Goal: Task Accomplishment & Management: Complete application form

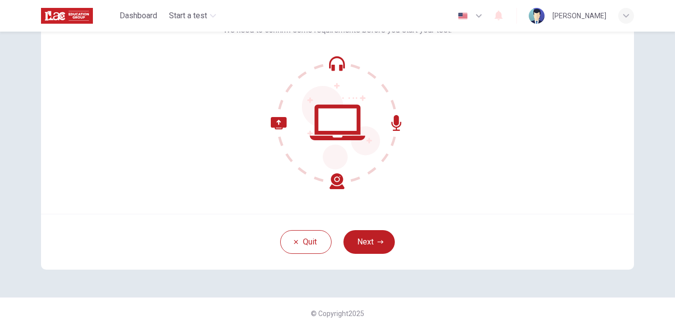
scroll to position [90, 0]
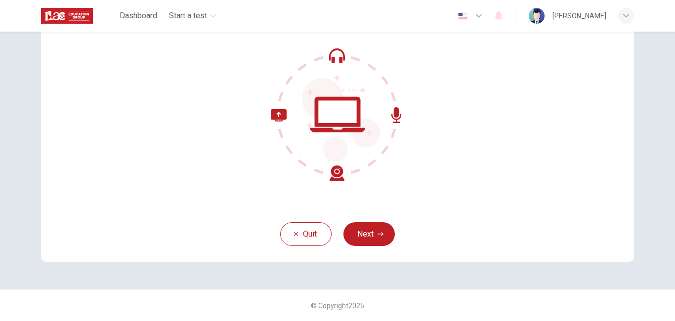
click at [358, 226] on button "Next" at bounding box center [368, 234] width 51 height 24
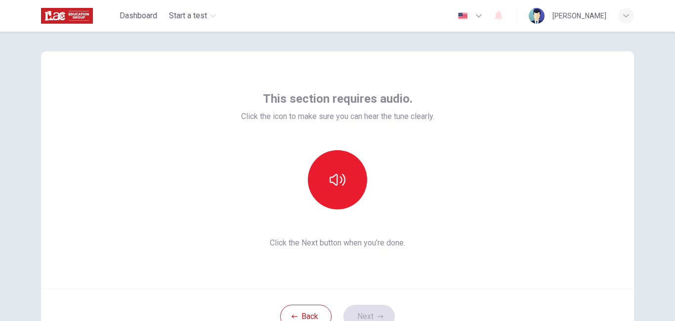
scroll to position [0, 0]
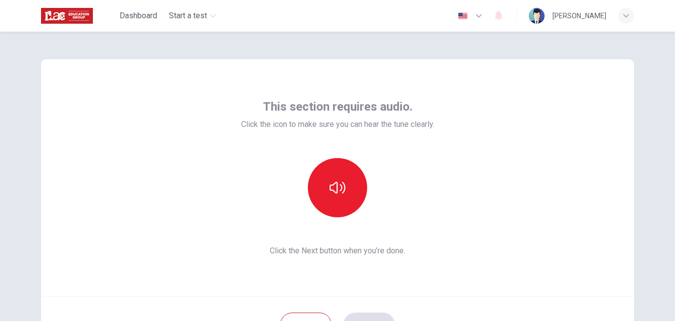
click at [432, 184] on div at bounding box center [337, 187] width 193 height 59
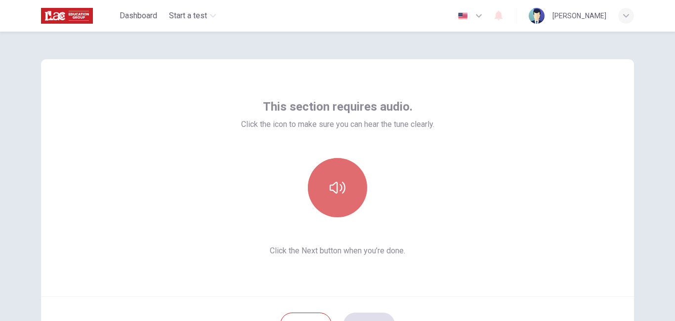
click at [334, 185] on icon "button" at bounding box center [338, 188] width 16 height 12
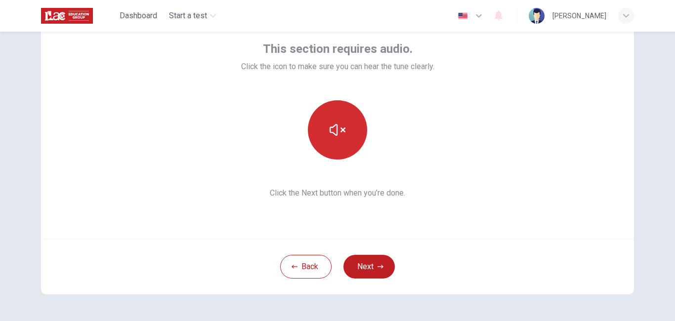
scroll to position [59, 0]
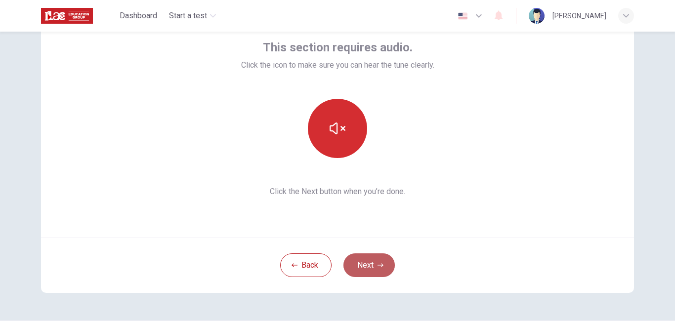
click at [369, 257] on button "Next" at bounding box center [368, 266] width 51 height 24
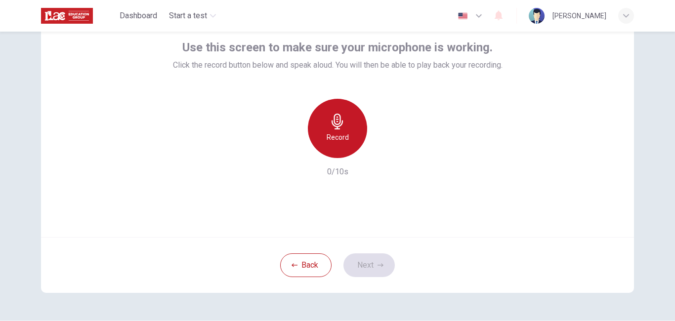
click at [344, 125] on div "Record" at bounding box center [337, 128] width 59 height 59
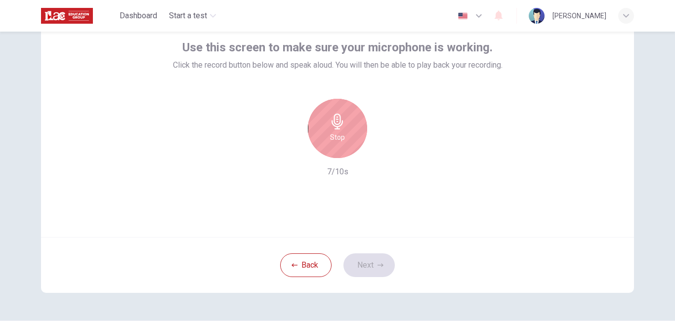
click at [342, 123] on div "Stop" at bounding box center [337, 128] width 59 height 59
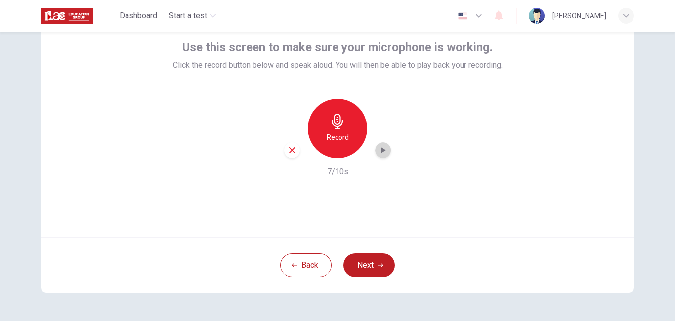
click at [382, 150] on icon "button" at bounding box center [384, 150] width 4 height 6
click at [365, 265] on button "Next" at bounding box center [368, 266] width 51 height 24
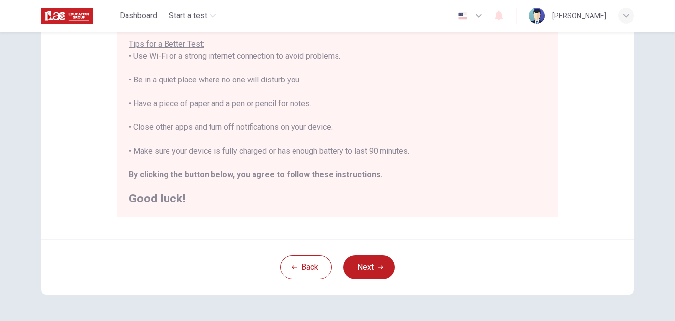
scroll to position [198, 0]
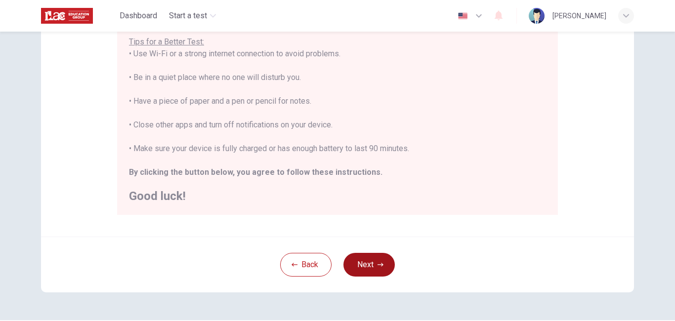
click at [366, 259] on button "Next" at bounding box center [368, 265] width 51 height 24
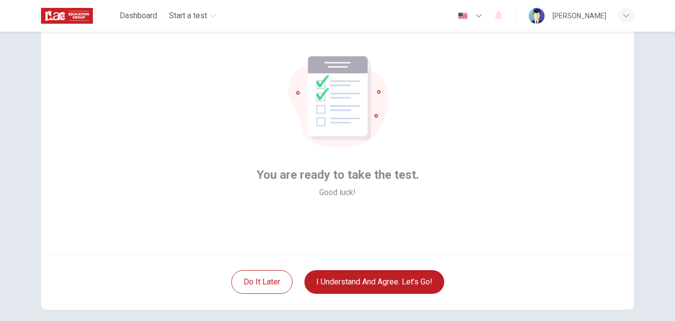
scroll to position [41, 0]
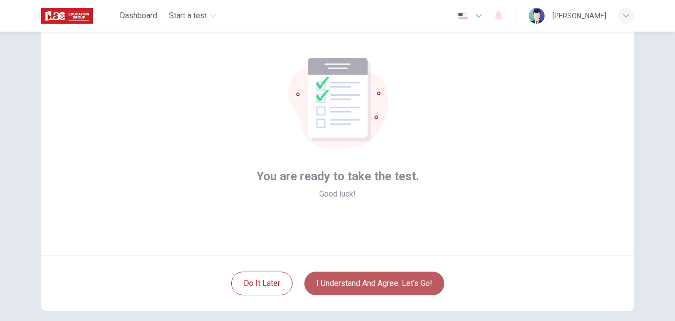
click at [375, 284] on button "I understand and agree. Let’s go!" at bounding box center [374, 284] width 140 height 24
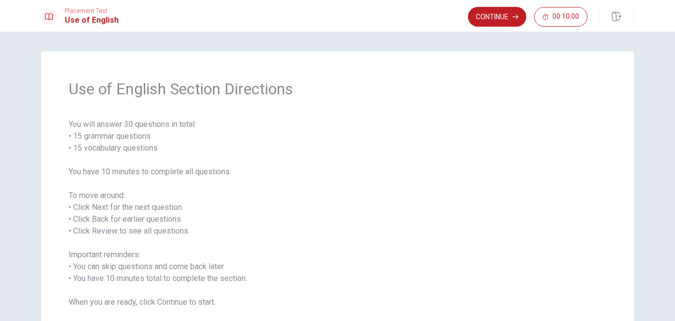
click at [488, 16] on button "Continue" at bounding box center [497, 17] width 58 height 20
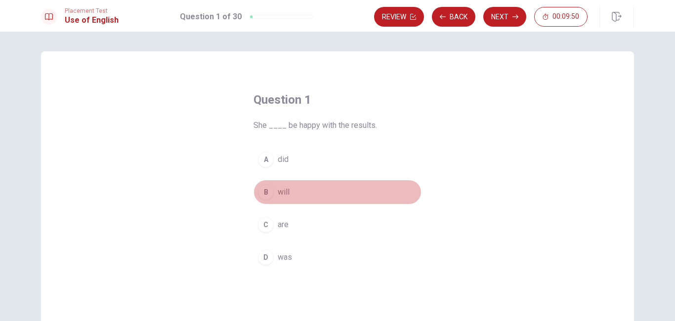
click at [261, 191] on div "B" at bounding box center [266, 192] width 16 height 16
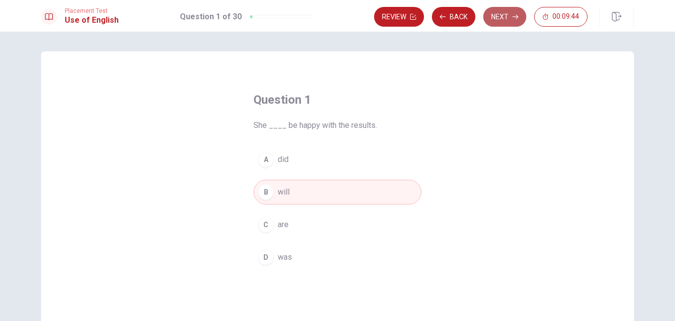
click at [500, 16] on button "Next" at bounding box center [504, 17] width 43 height 20
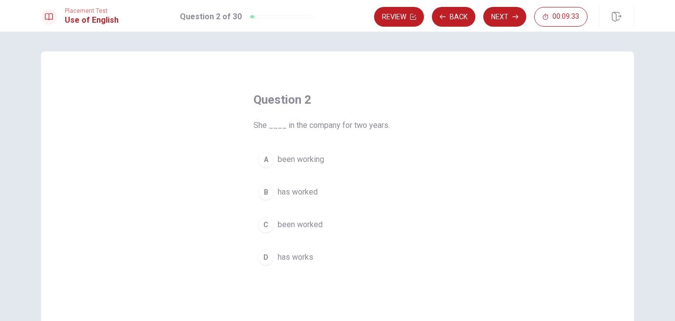
click at [266, 193] on div "B" at bounding box center [266, 192] width 16 height 16
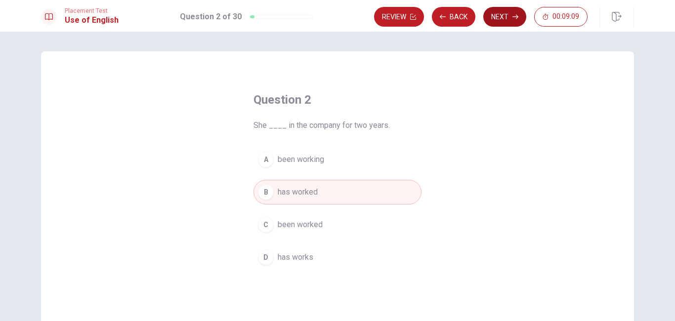
click at [491, 11] on button "Next" at bounding box center [504, 17] width 43 height 20
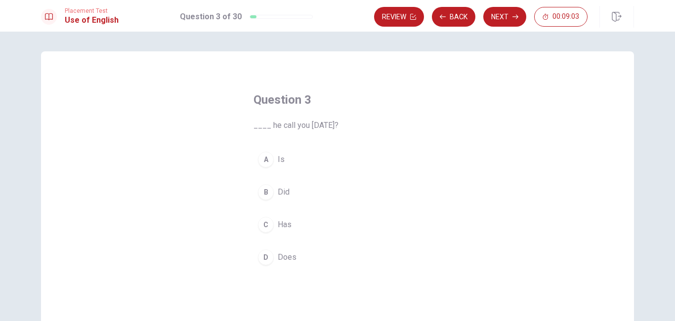
click at [265, 193] on div "B" at bounding box center [266, 192] width 16 height 16
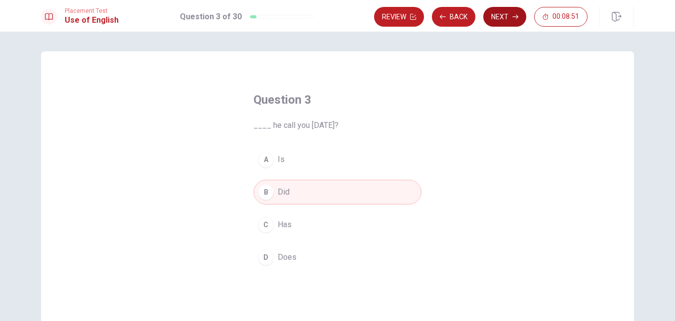
click at [499, 18] on button "Next" at bounding box center [504, 17] width 43 height 20
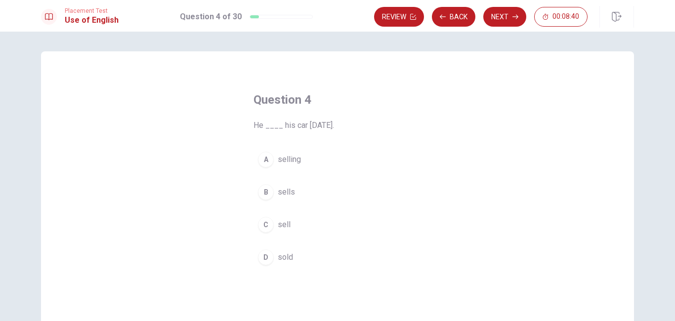
click at [261, 191] on div "B" at bounding box center [266, 192] width 16 height 16
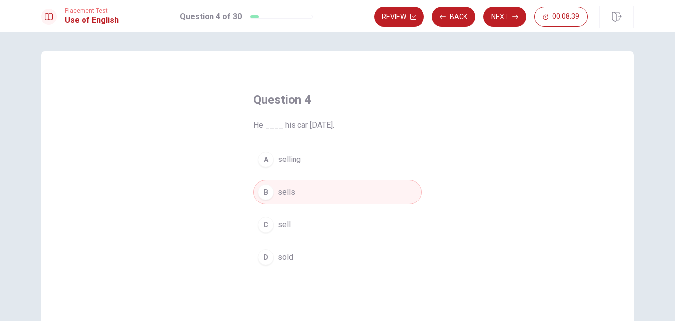
click at [262, 252] on div "D" at bounding box center [266, 258] width 16 height 16
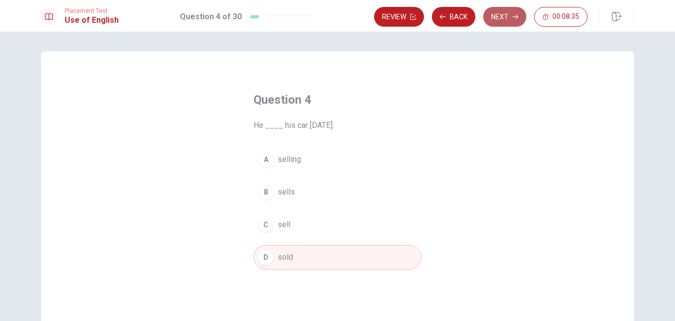
click at [506, 14] on button "Next" at bounding box center [504, 17] width 43 height 20
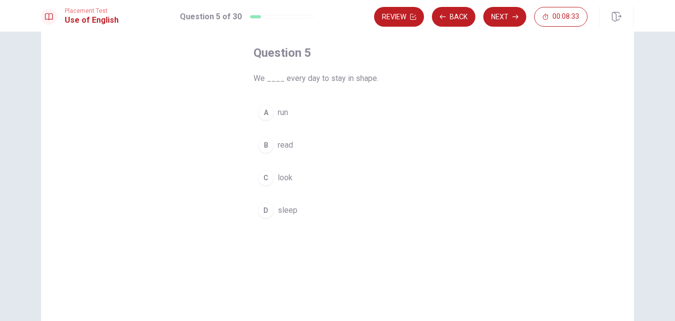
scroll to position [49, 0]
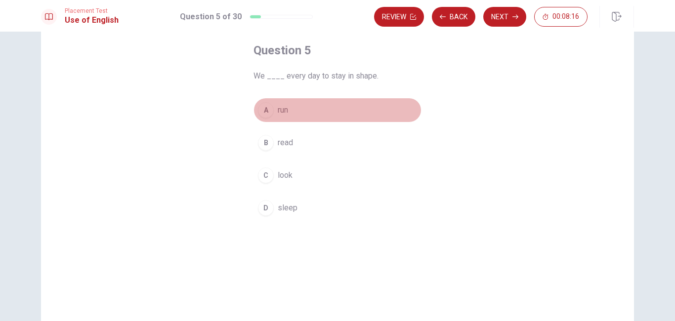
click at [263, 111] on div "A" at bounding box center [266, 110] width 16 height 16
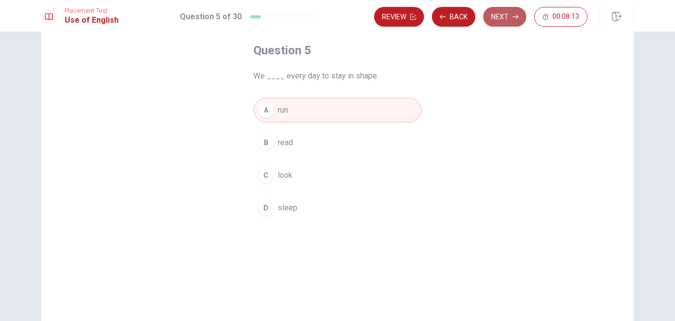
click at [500, 21] on button "Next" at bounding box center [504, 17] width 43 height 20
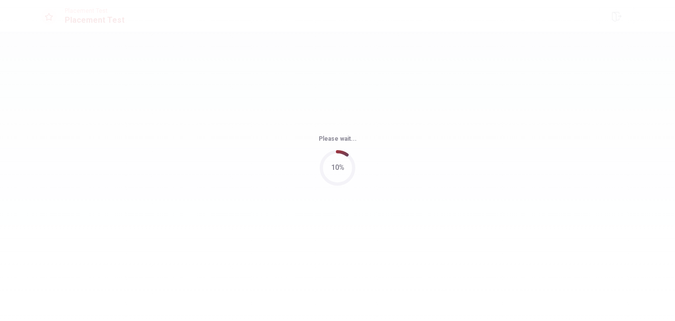
scroll to position [0, 0]
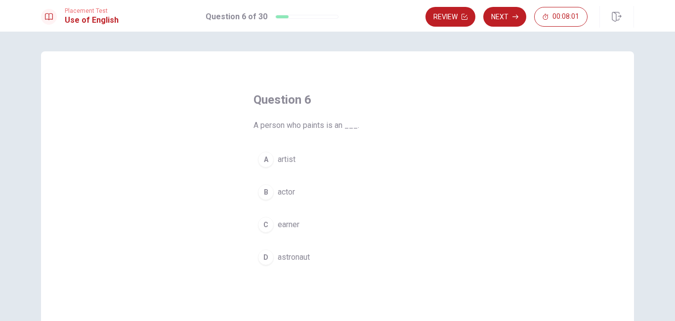
click at [264, 158] on div "A" at bounding box center [266, 160] width 16 height 16
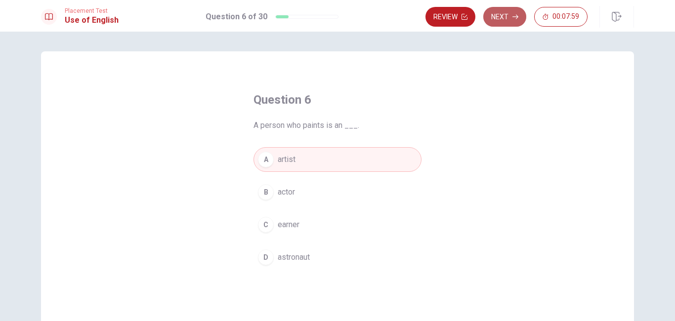
click at [503, 16] on button "Next" at bounding box center [504, 17] width 43 height 20
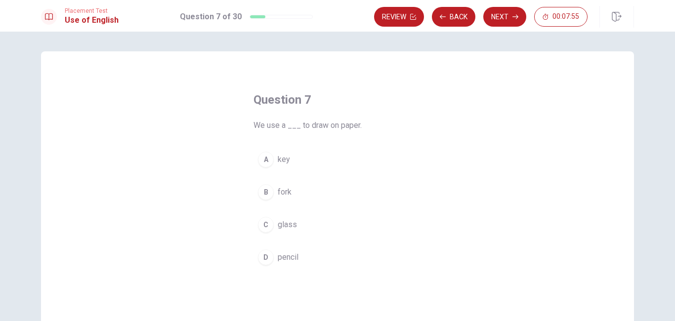
click at [258, 256] on div "D" at bounding box center [266, 258] width 16 height 16
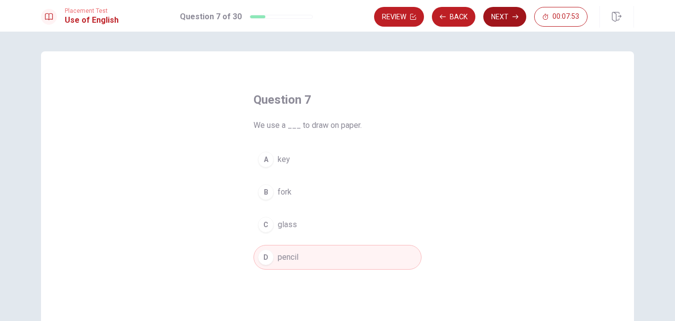
click at [508, 14] on button "Next" at bounding box center [504, 17] width 43 height 20
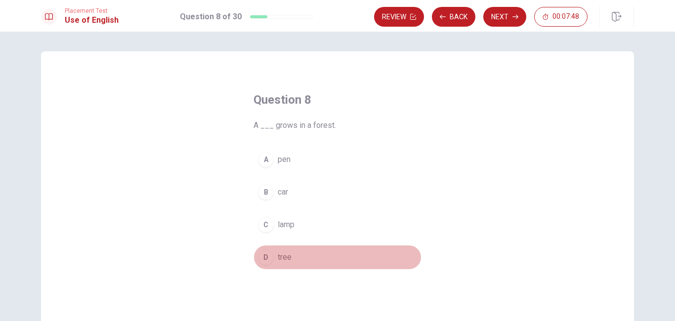
click at [265, 256] on div "D" at bounding box center [266, 258] width 16 height 16
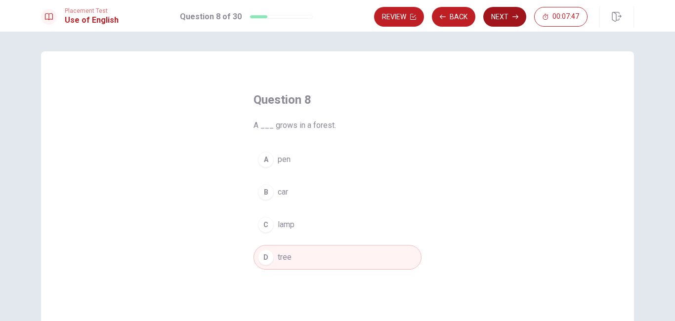
click at [494, 15] on button "Next" at bounding box center [504, 17] width 43 height 20
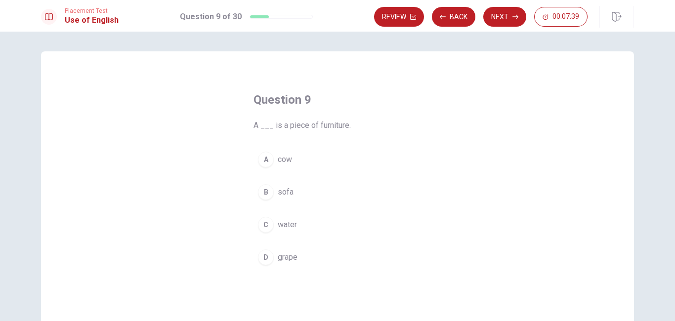
click at [270, 193] on div "B" at bounding box center [266, 192] width 16 height 16
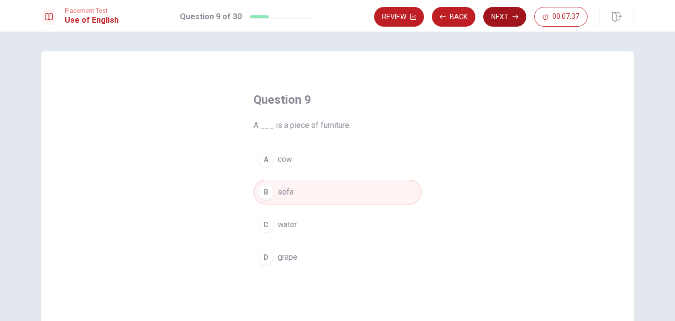
click at [509, 16] on button "Next" at bounding box center [504, 17] width 43 height 20
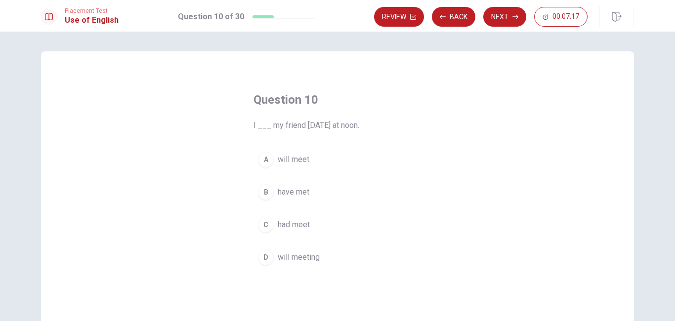
click at [261, 257] on div "D" at bounding box center [266, 258] width 16 height 16
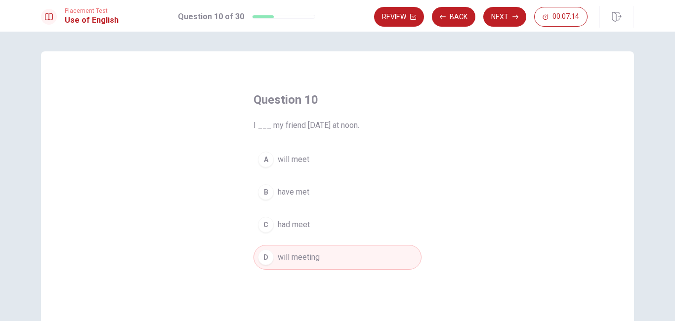
click at [258, 157] on div "A" at bounding box center [266, 160] width 16 height 16
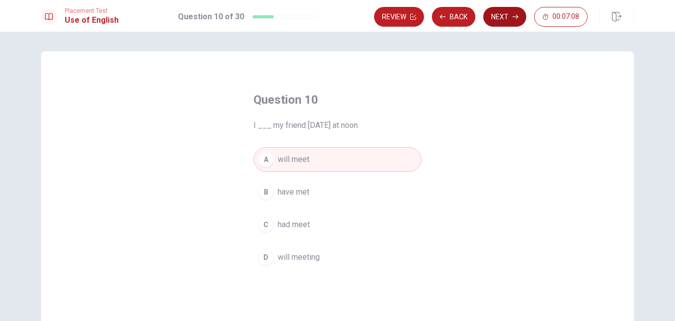
click at [501, 15] on button "Next" at bounding box center [504, 17] width 43 height 20
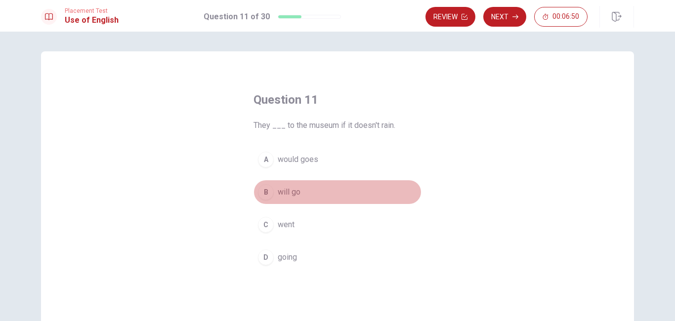
click at [259, 194] on div "B" at bounding box center [266, 192] width 16 height 16
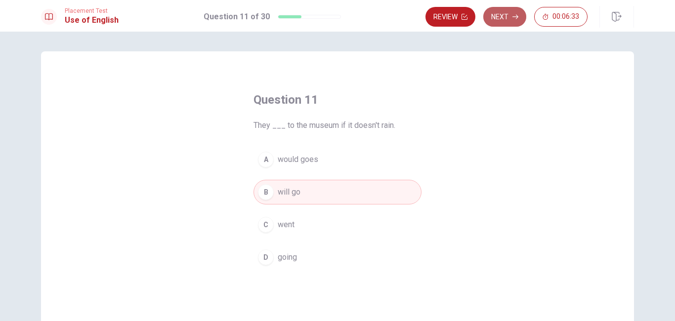
click at [498, 18] on button "Next" at bounding box center [504, 17] width 43 height 20
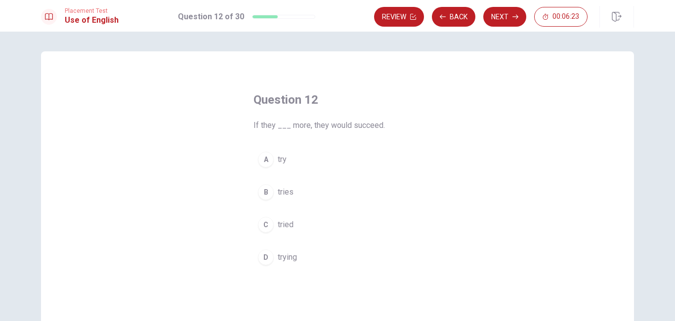
click at [263, 159] on div "A" at bounding box center [266, 160] width 16 height 16
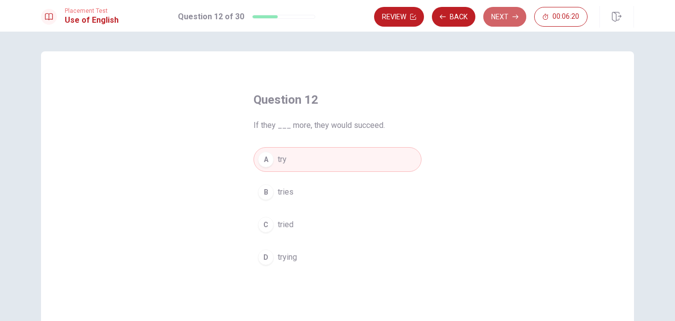
click at [504, 22] on button "Next" at bounding box center [504, 17] width 43 height 20
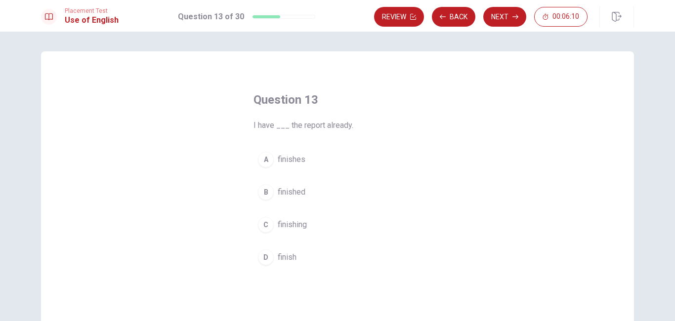
click at [266, 191] on div "B" at bounding box center [266, 192] width 16 height 16
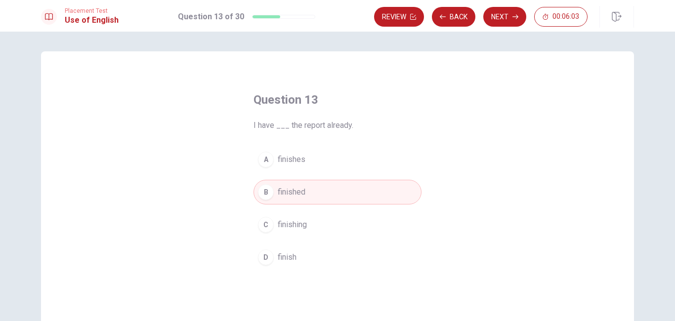
click at [260, 256] on div "D" at bounding box center [266, 258] width 16 height 16
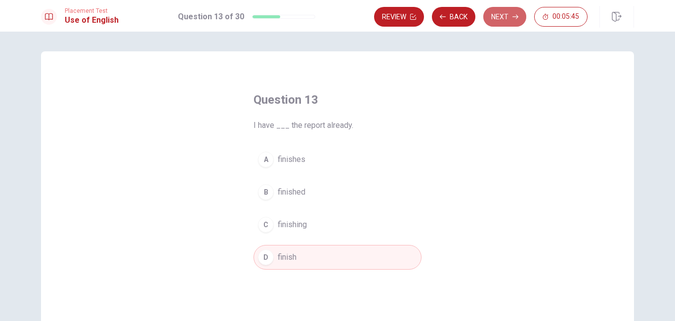
click at [497, 20] on button "Next" at bounding box center [504, 17] width 43 height 20
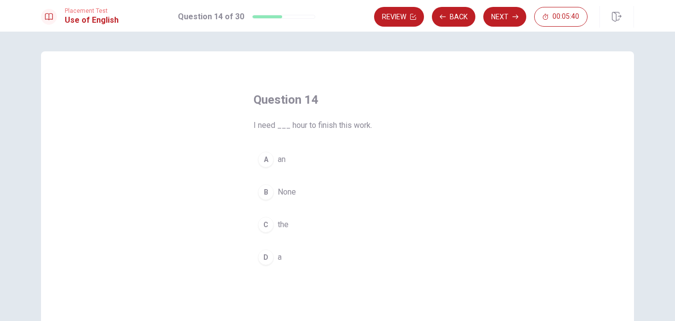
click at [264, 156] on div "A" at bounding box center [266, 160] width 16 height 16
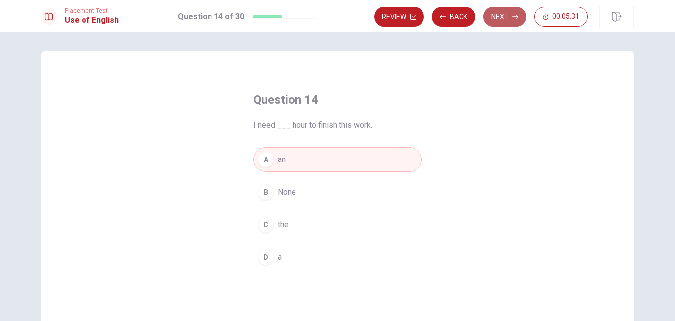
click at [511, 11] on button "Next" at bounding box center [504, 17] width 43 height 20
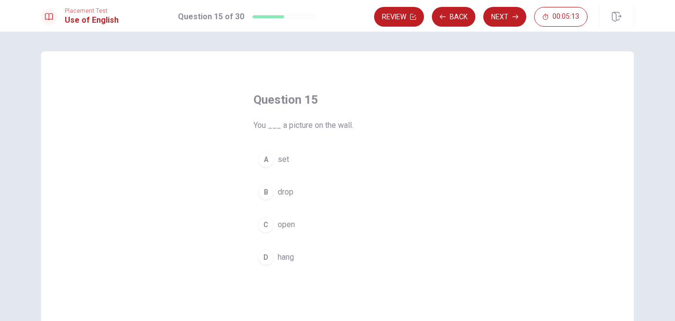
click at [262, 161] on div "A" at bounding box center [266, 160] width 16 height 16
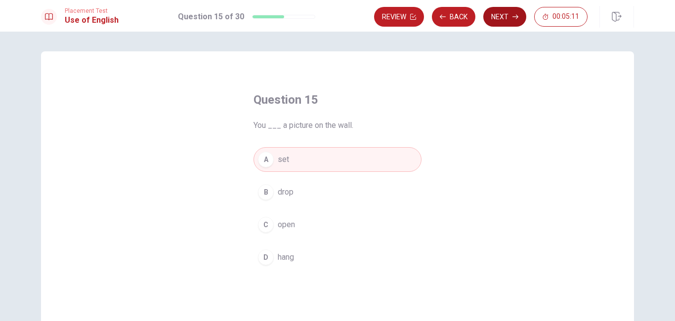
click at [515, 14] on icon "button" at bounding box center [516, 17] width 6 height 6
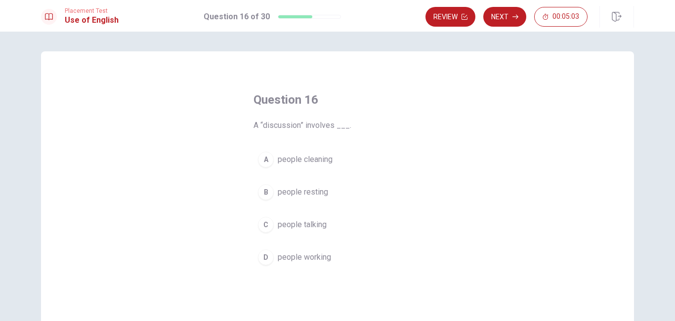
click at [430, 266] on div "Question 16 A “discussion” involves ___. A people cleaning B people resting C p…" at bounding box center [338, 181] width 208 height 210
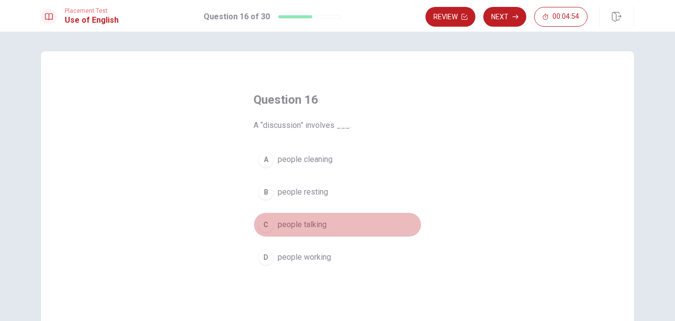
click at [259, 222] on div "C" at bounding box center [266, 225] width 16 height 16
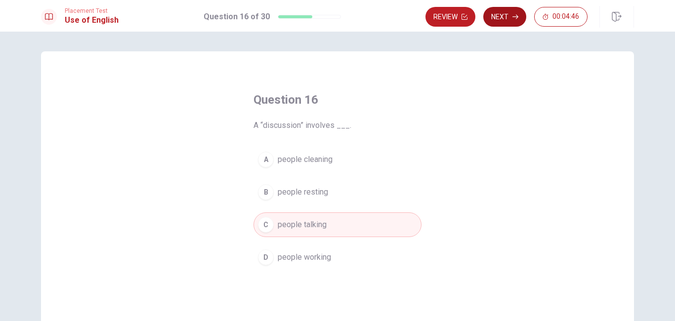
click at [500, 14] on button "Next" at bounding box center [504, 17] width 43 height 20
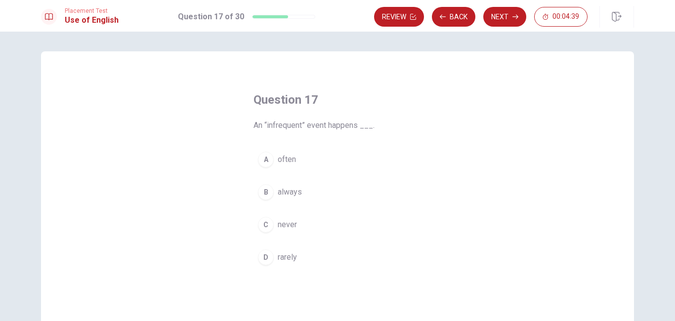
click at [262, 260] on div "D" at bounding box center [266, 258] width 16 height 16
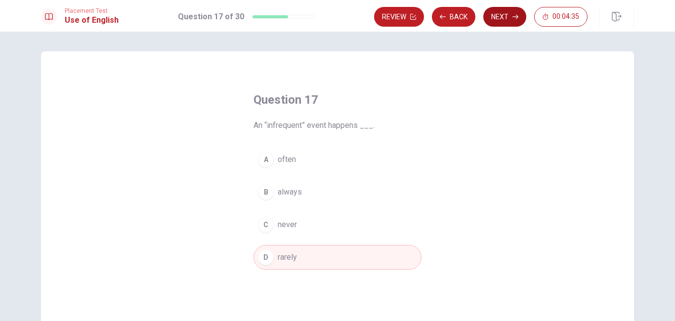
click at [506, 17] on button "Next" at bounding box center [504, 17] width 43 height 20
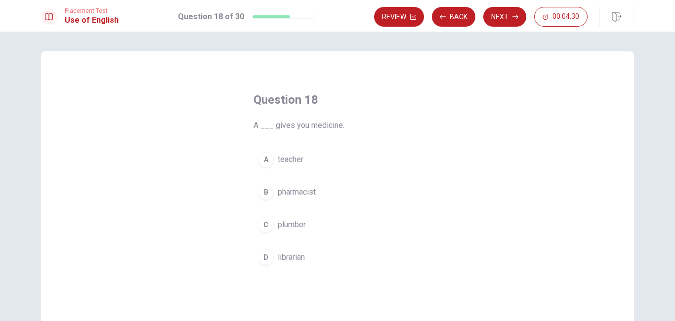
click at [258, 188] on div "B" at bounding box center [266, 192] width 16 height 16
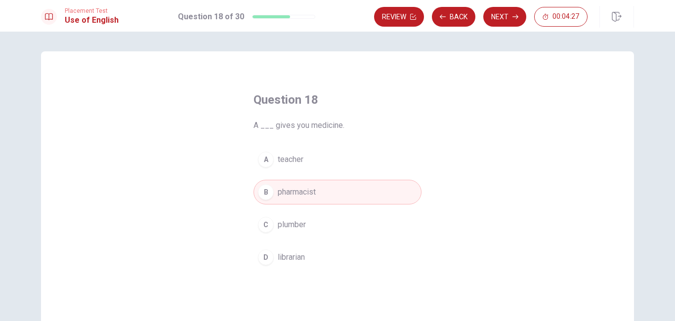
click at [496, 11] on button "Next" at bounding box center [504, 17] width 43 height 20
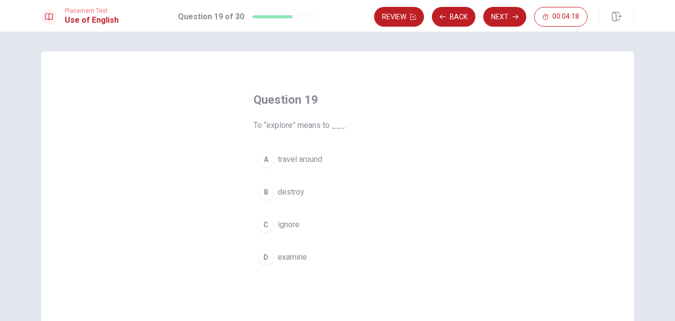
click at [266, 257] on div "D" at bounding box center [266, 258] width 16 height 16
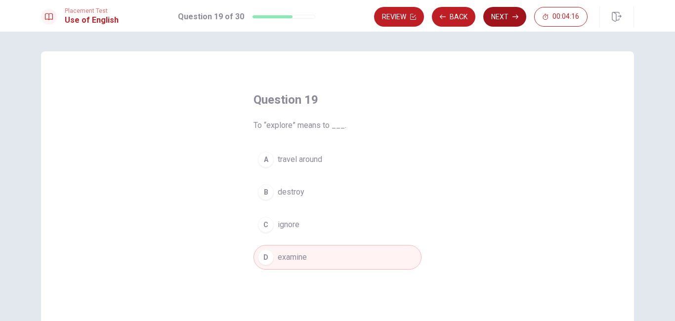
click at [517, 13] on button "Next" at bounding box center [504, 17] width 43 height 20
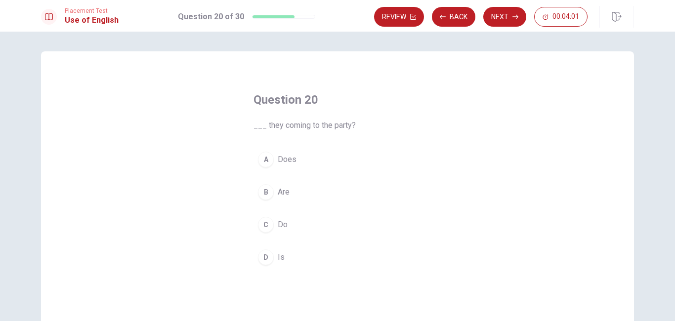
click at [266, 190] on div "B" at bounding box center [266, 192] width 16 height 16
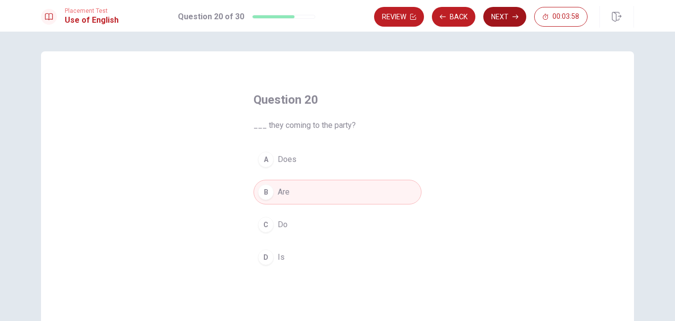
click at [510, 18] on button "Next" at bounding box center [504, 17] width 43 height 20
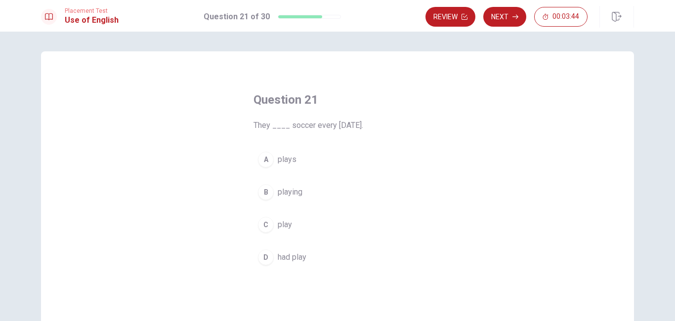
click at [262, 221] on div "C" at bounding box center [266, 225] width 16 height 16
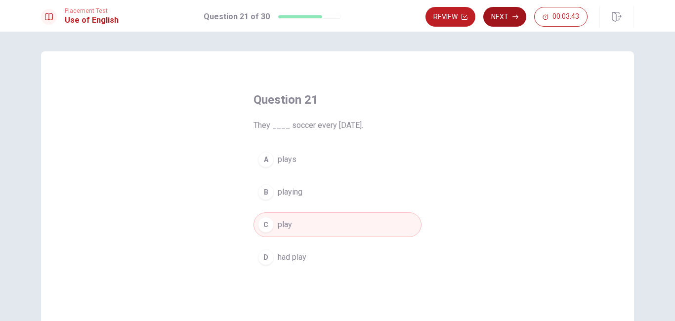
click at [507, 20] on button "Next" at bounding box center [504, 17] width 43 height 20
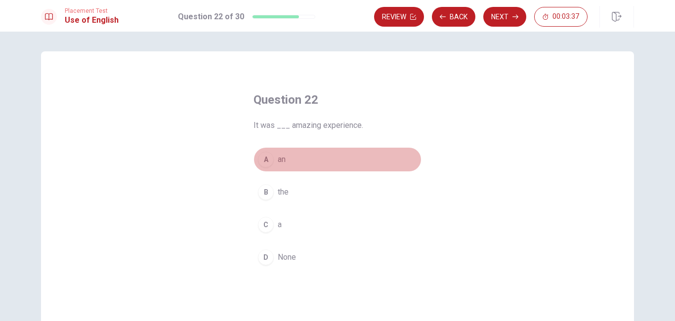
click at [263, 160] on div "A" at bounding box center [266, 160] width 16 height 16
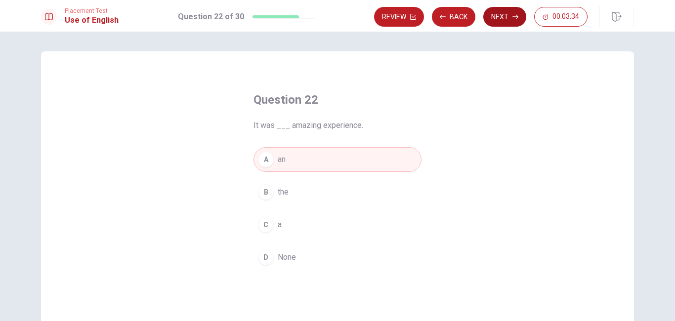
click at [509, 16] on button "Next" at bounding box center [504, 17] width 43 height 20
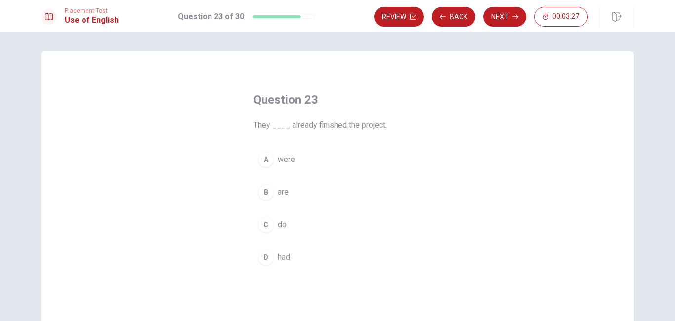
click at [265, 254] on div "D" at bounding box center [266, 258] width 16 height 16
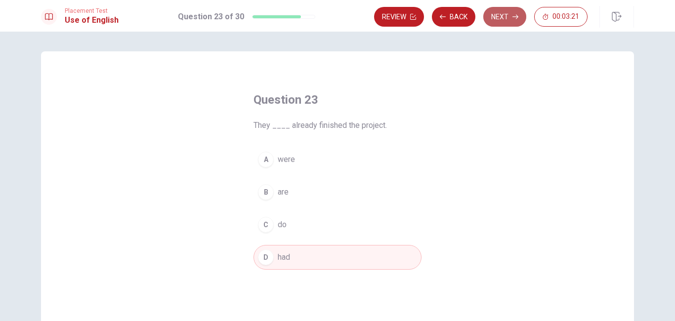
click at [499, 18] on button "Next" at bounding box center [504, 17] width 43 height 20
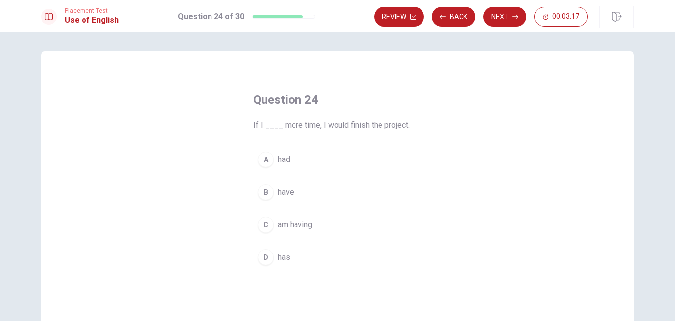
click at [264, 196] on div "B" at bounding box center [266, 192] width 16 height 16
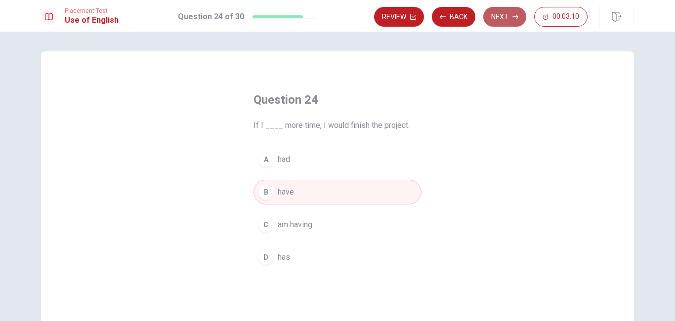
click at [496, 20] on button "Next" at bounding box center [504, 17] width 43 height 20
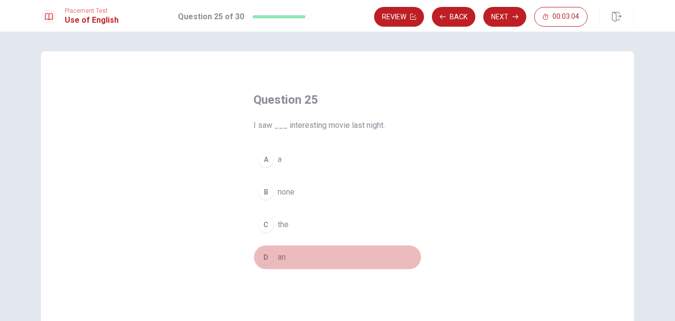
click at [263, 258] on div "D" at bounding box center [266, 258] width 16 height 16
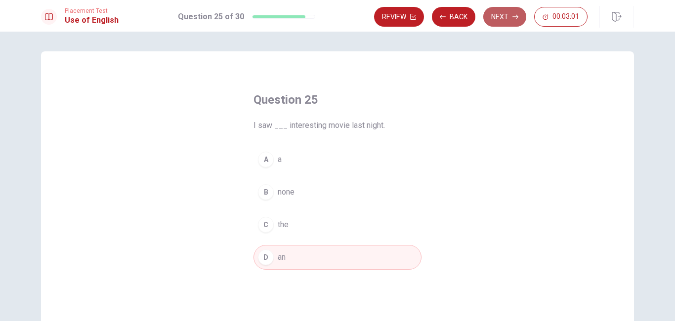
click at [506, 16] on button "Next" at bounding box center [504, 17] width 43 height 20
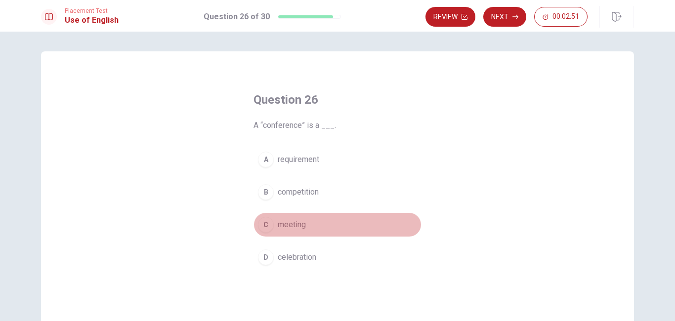
click at [264, 227] on div "C" at bounding box center [266, 225] width 16 height 16
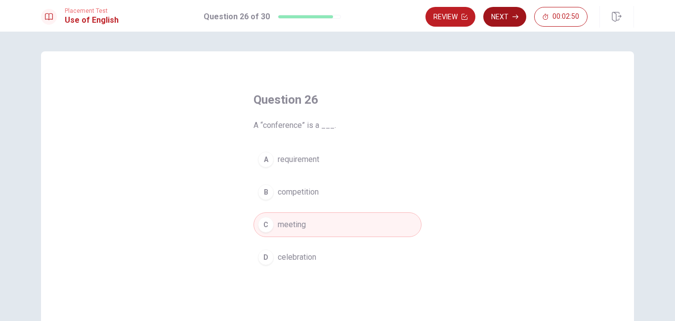
click at [492, 14] on button "Next" at bounding box center [504, 17] width 43 height 20
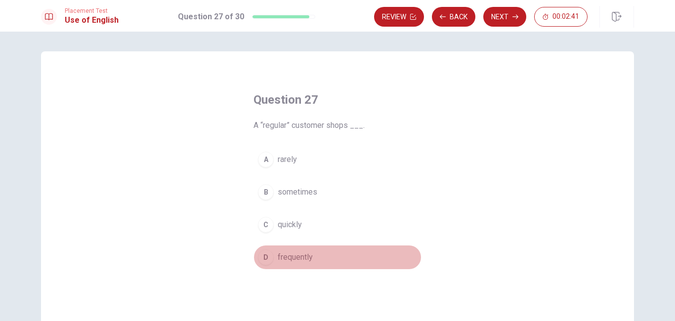
click at [263, 255] on div "D" at bounding box center [266, 258] width 16 height 16
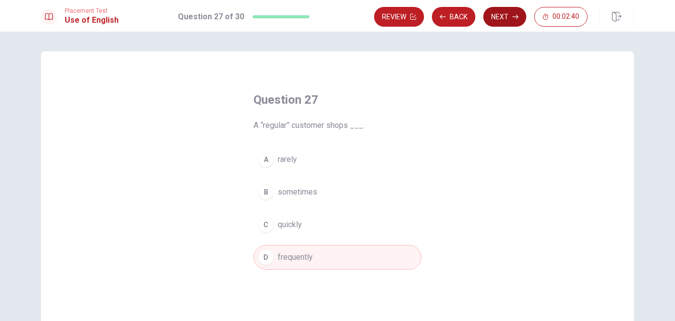
click at [503, 17] on button "Next" at bounding box center [504, 17] width 43 height 20
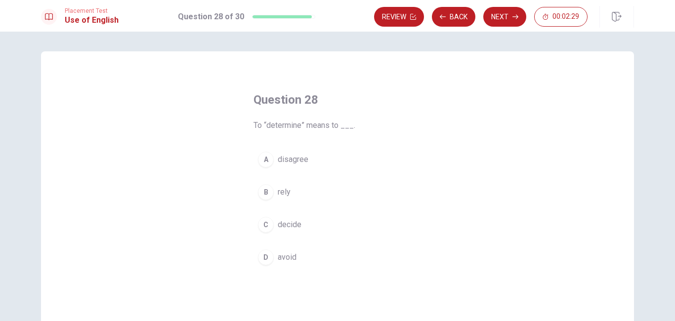
click at [261, 228] on div "C" at bounding box center [266, 225] width 16 height 16
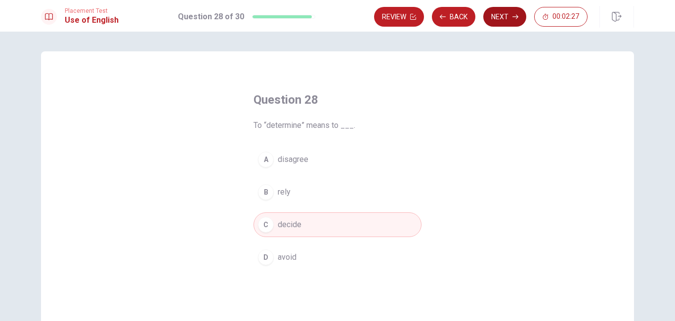
click at [508, 17] on button "Next" at bounding box center [504, 17] width 43 height 20
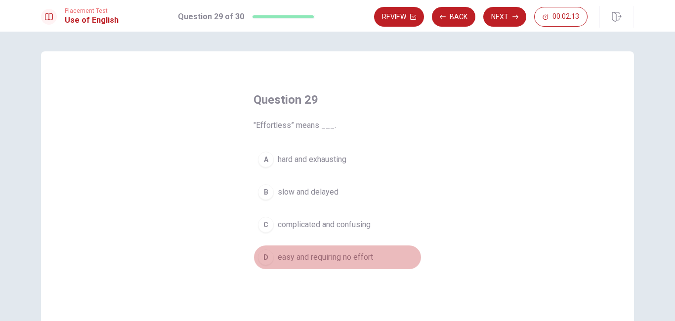
click at [264, 256] on div "D" at bounding box center [266, 258] width 16 height 16
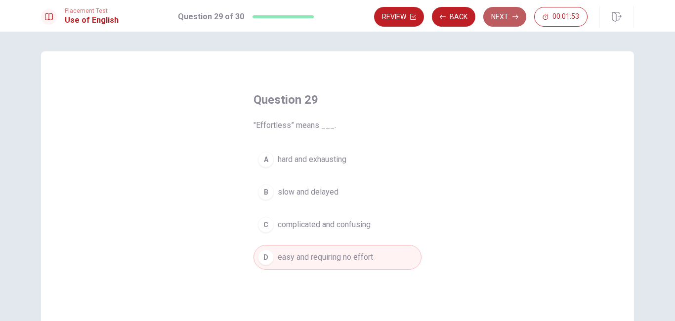
click at [504, 18] on button "Next" at bounding box center [504, 17] width 43 height 20
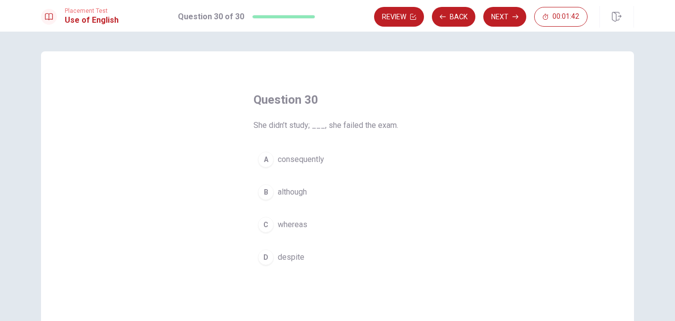
click at [262, 163] on div "A" at bounding box center [266, 160] width 16 height 16
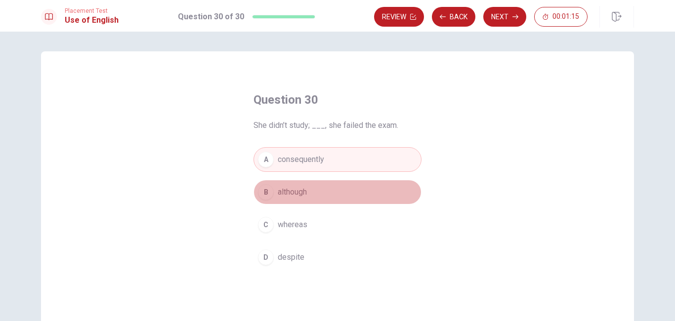
click at [262, 192] on div "B" at bounding box center [266, 192] width 16 height 16
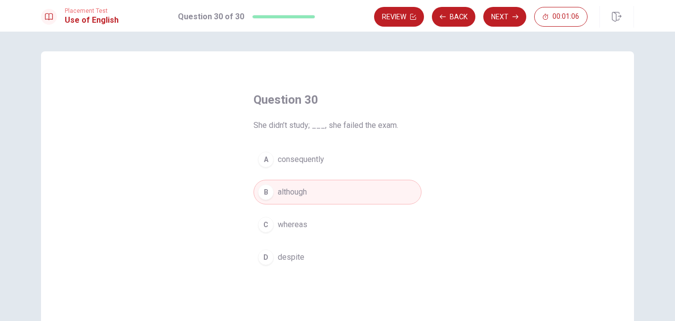
click at [259, 158] on div "A" at bounding box center [266, 160] width 16 height 16
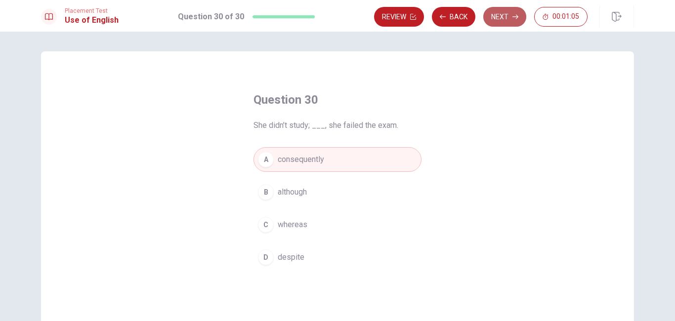
click at [507, 19] on button "Next" at bounding box center [504, 17] width 43 height 20
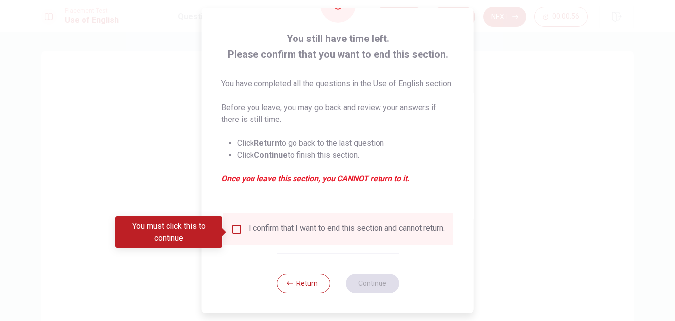
scroll to position [49, 0]
click at [238, 235] on input "You must click this to continue" at bounding box center [237, 229] width 12 height 12
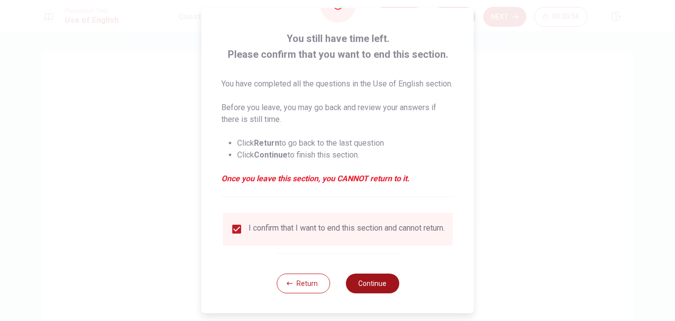
click at [366, 292] on button "Continue" at bounding box center [371, 284] width 53 height 20
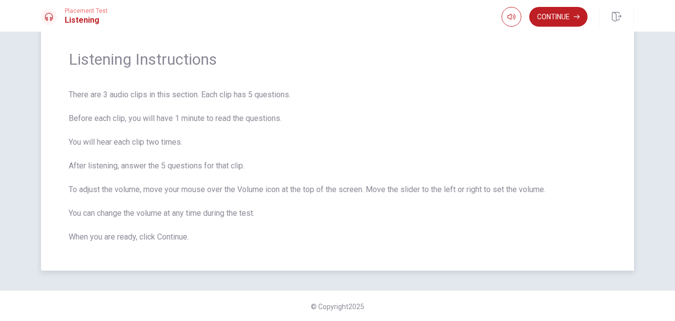
scroll to position [31, 0]
click at [474, 152] on span "There are 3 audio clips in this section. Each clip has 5 questions. Before each…" at bounding box center [338, 165] width 538 height 154
click at [538, 21] on button "Continue" at bounding box center [558, 17] width 58 height 20
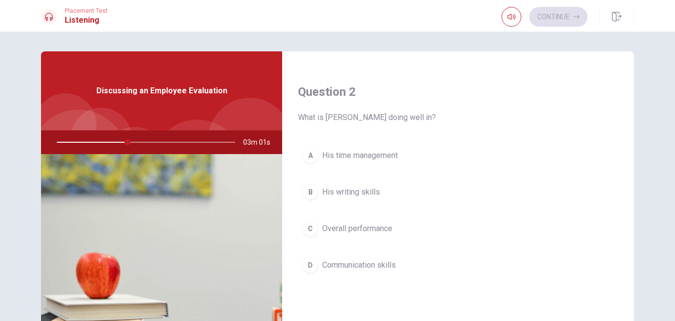
scroll to position [247, 0]
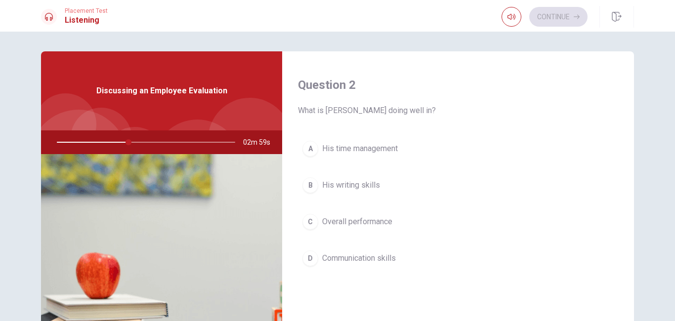
click at [310, 184] on div "B" at bounding box center [310, 185] width 16 height 16
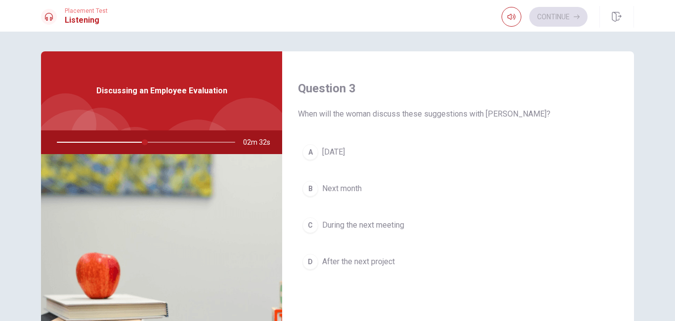
scroll to position [494, 0]
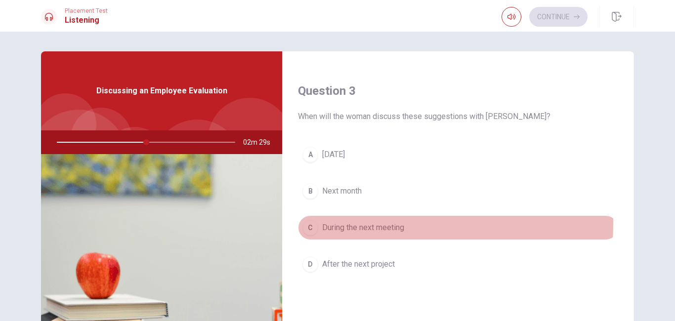
click at [309, 223] on div "C" at bounding box center [310, 228] width 16 height 16
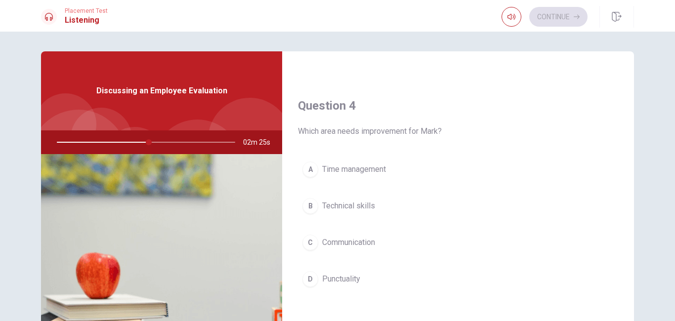
scroll to position [741, 0]
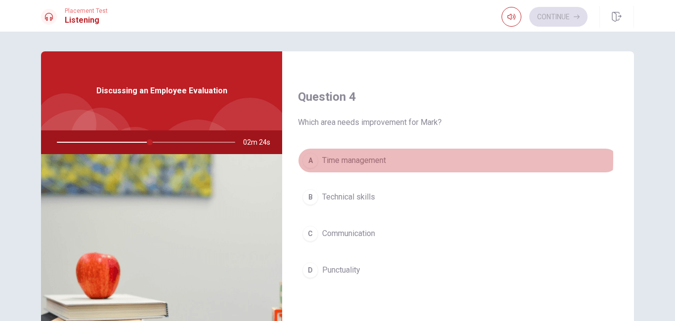
click at [336, 158] on span "Time management" at bounding box center [354, 161] width 64 height 12
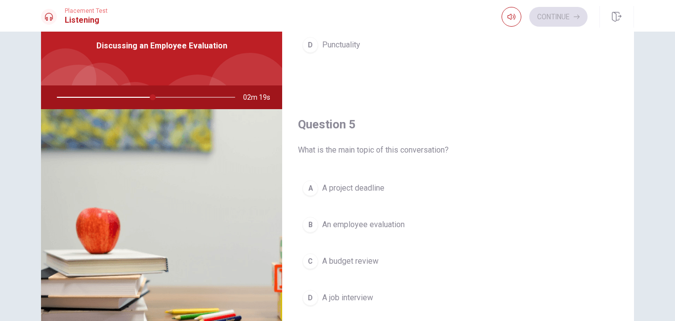
scroll to position [49, 0]
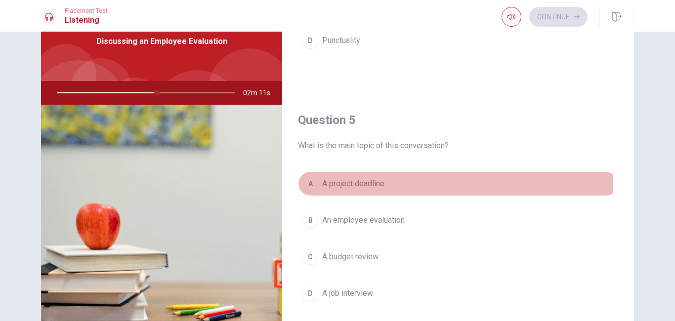
click at [363, 182] on span "A project deadline" at bounding box center [353, 184] width 62 height 12
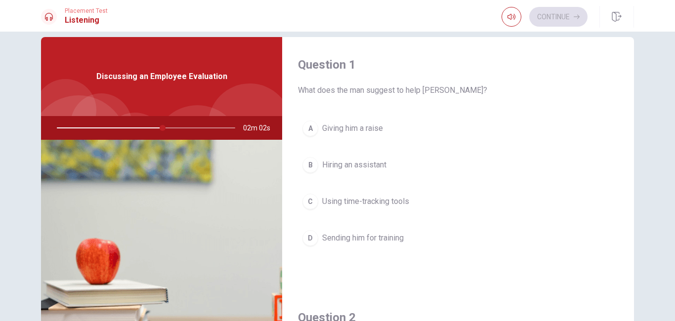
scroll to position [0, 0]
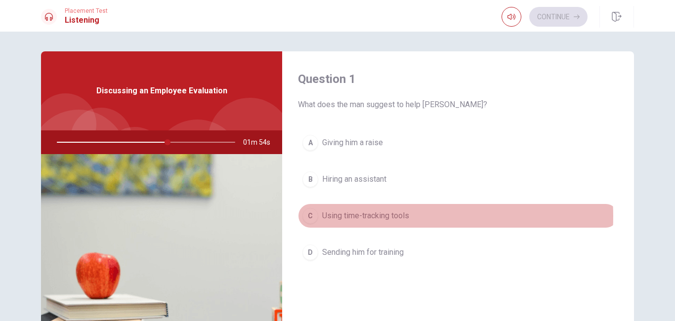
click at [376, 216] on span "Using time-tracking tools" at bounding box center [365, 216] width 87 height 12
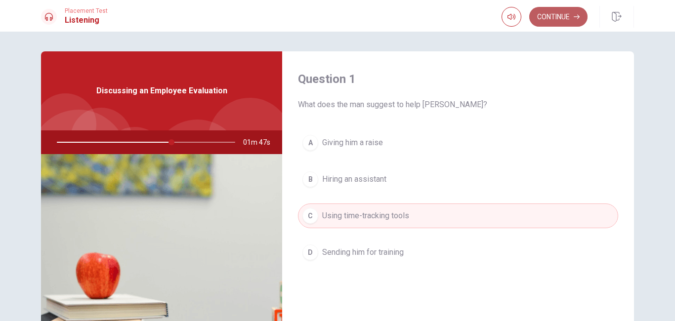
click at [552, 16] on button "Continue" at bounding box center [558, 17] width 58 height 20
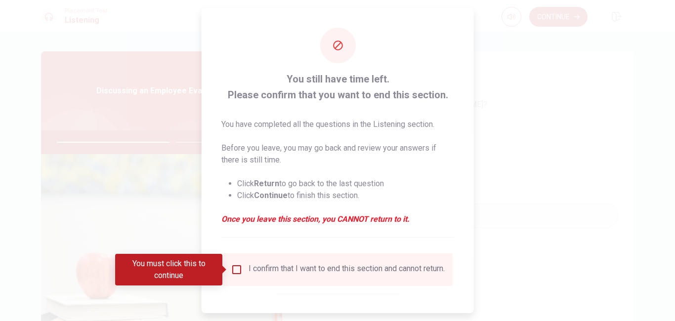
click at [240, 264] on input "You must click this to continue" at bounding box center [237, 270] width 12 height 12
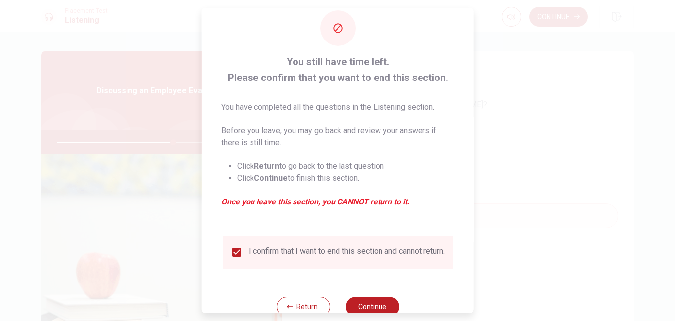
scroll to position [47, 0]
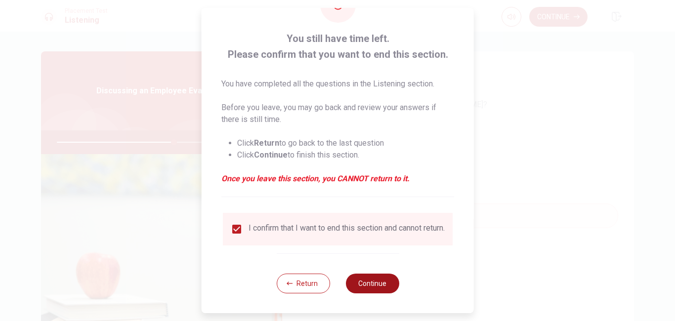
click at [381, 283] on button "Continue" at bounding box center [371, 284] width 53 height 20
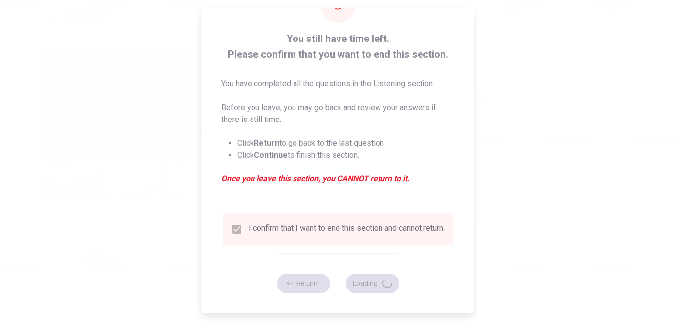
type input "67"
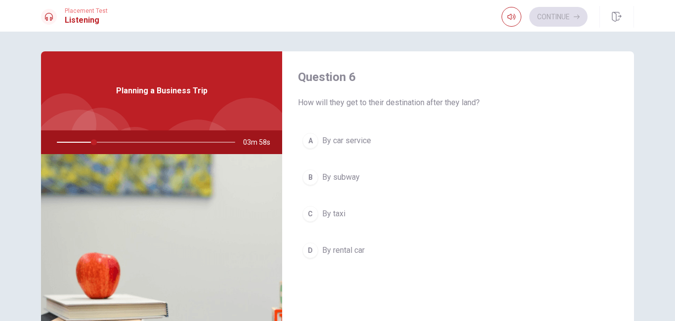
scroll to position [0, 0]
click at [309, 143] on div "A" at bounding box center [310, 143] width 16 height 16
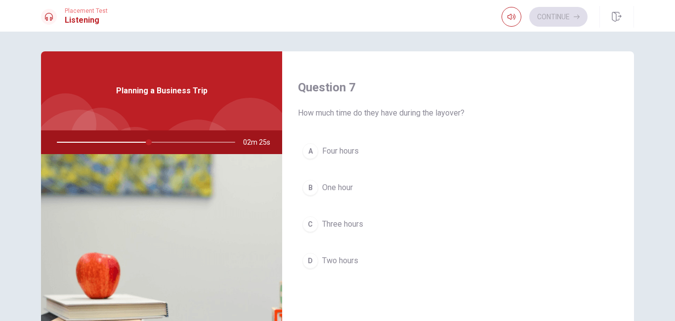
scroll to position [247, 0]
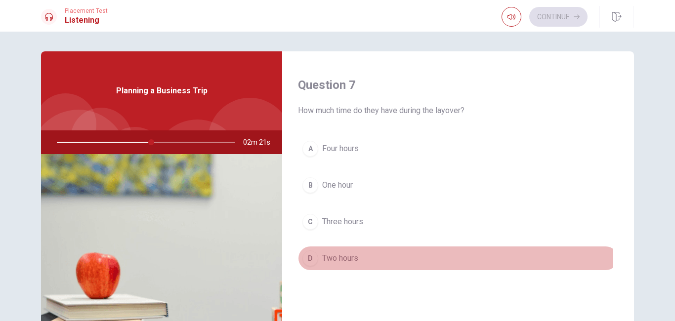
click at [310, 259] on div "D" at bounding box center [310, 259] width 16 height 16
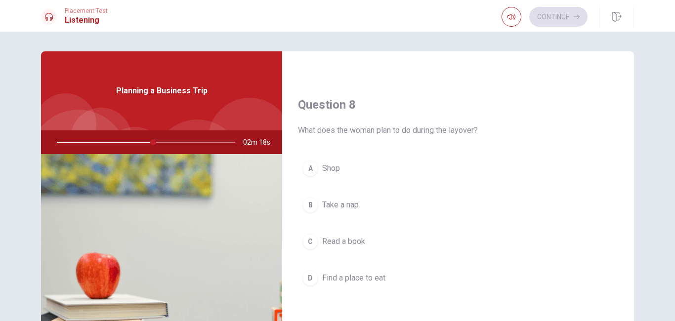
scroll to position [494, 0]
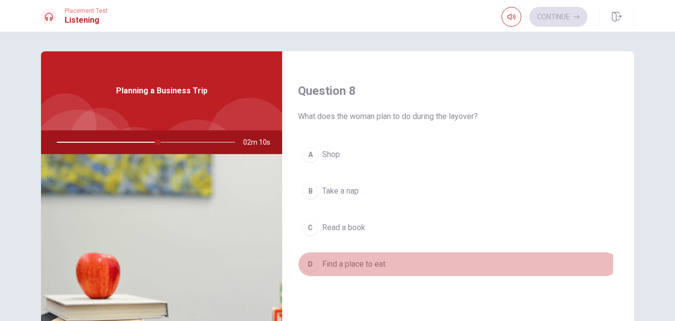
click at [312, 260] on div "D" at bounding box center [310, 265] width 16 height 16
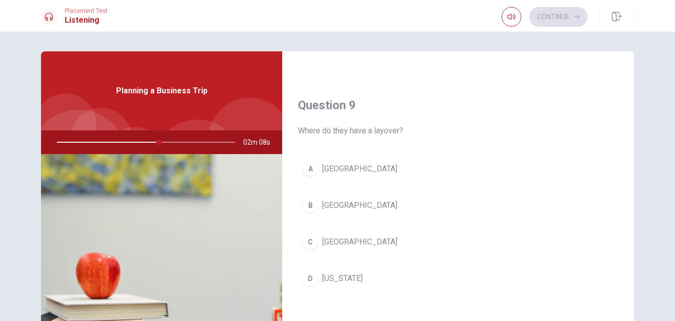
scroll to position [741, 0]
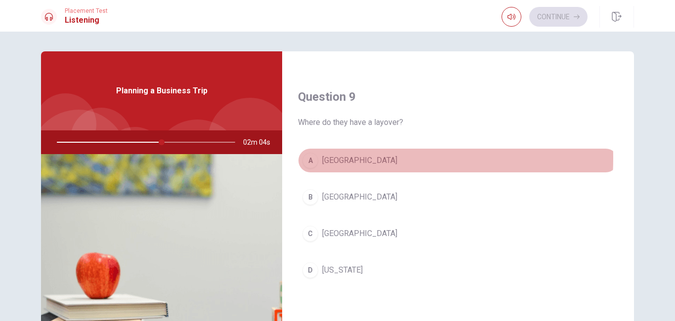
click at [311, 158] on div "A" at bounding box center [310, 161] width 16 height 16
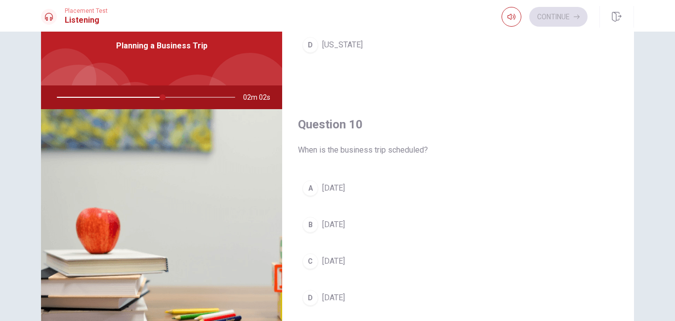
scroll to position [49, 0]
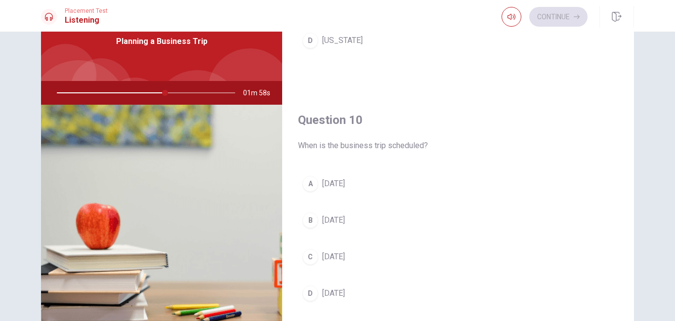
click at [309, 183] on div "A" at bounding box center [310, 184] width 16 height 16
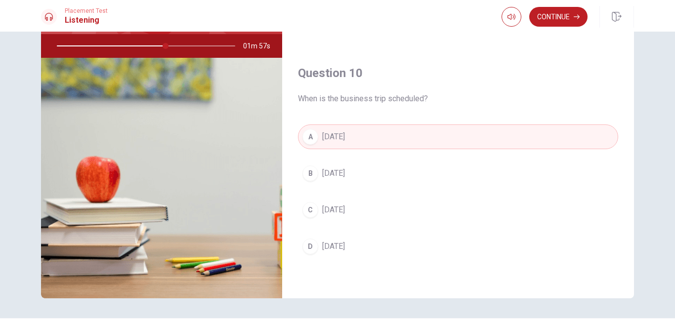
scroll to position [99, 0]
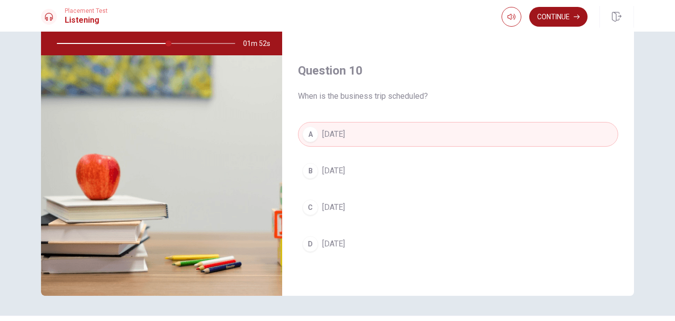
click at [573, 24] on button "Continue" at bounding box center [558, 17] width 58 height 20
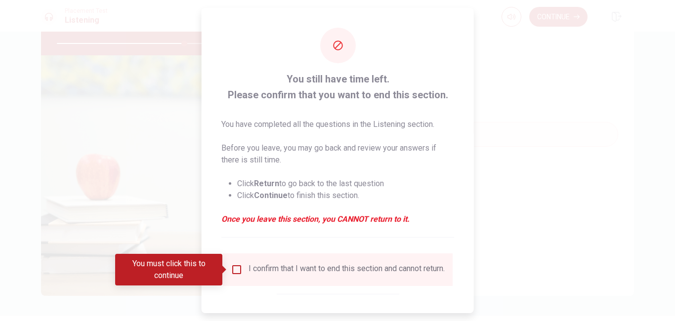
click at [237, 269] on input "You must click this to continue" at bounding box center [237, 270] width 12 height 12
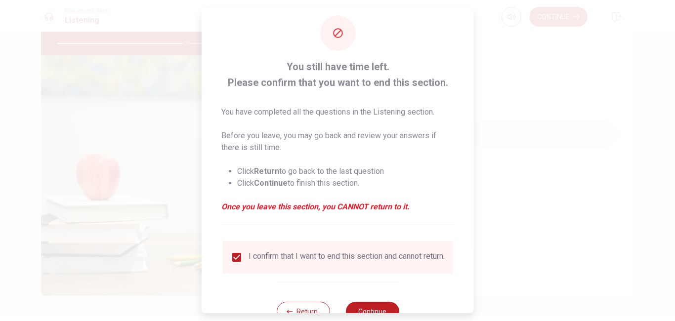
scroll to position [47, 0]
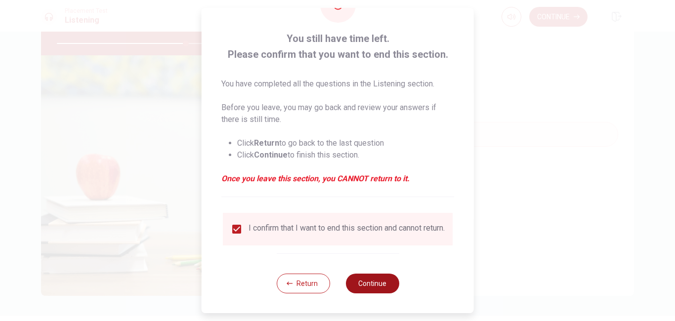
click at [371, 279] on button "Continue" at bounding box center [371, 284] width 53 height 20
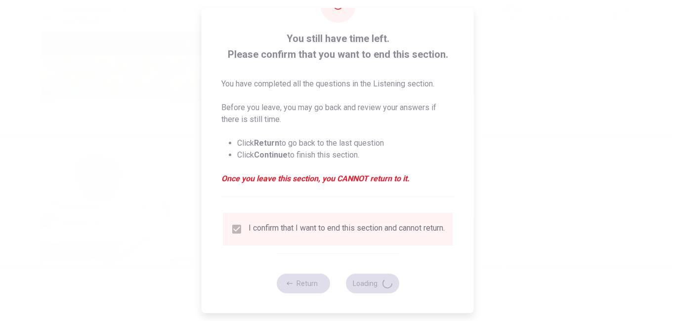
type input "73"
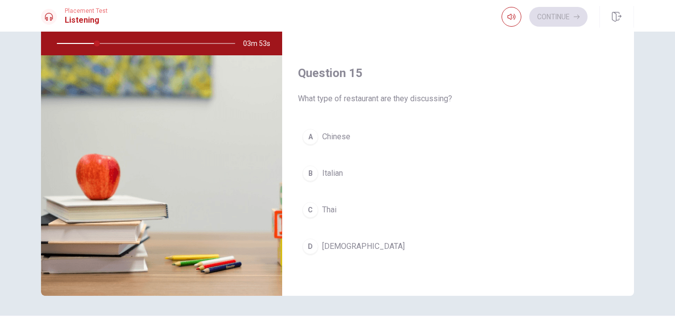
scroll to position [922, 0]
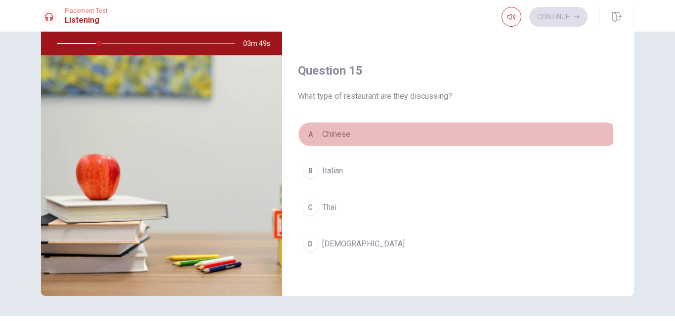
click at [312, 130] on div "A" at bounding box center [310, 135] width 16 height 16
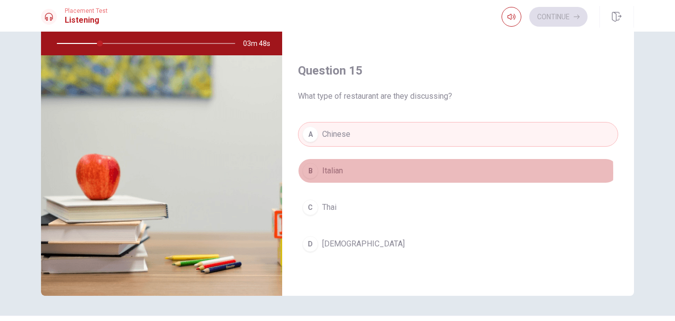
click at [306, 172] on div "B" at bounding box center [310, 171] width 16 height 16
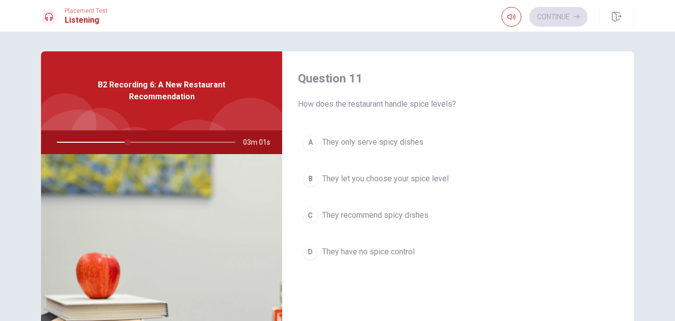
scroll to position [0, 0]
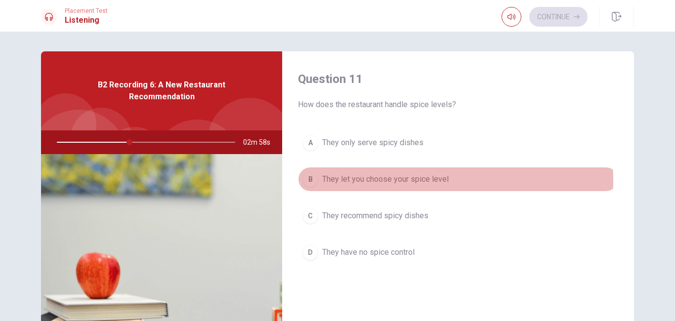
click at [306, 181] on div "B" at bounding box center [310, 179] width 16 height 16
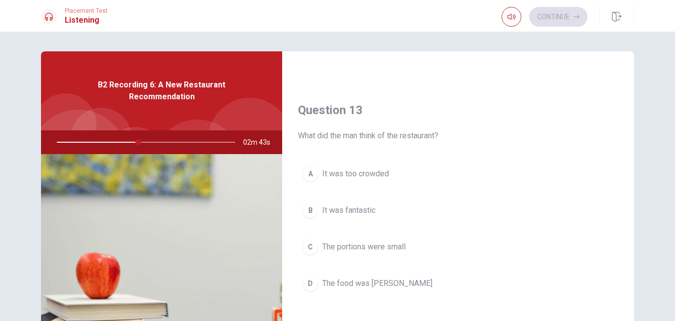
scroll to position [494, 0]
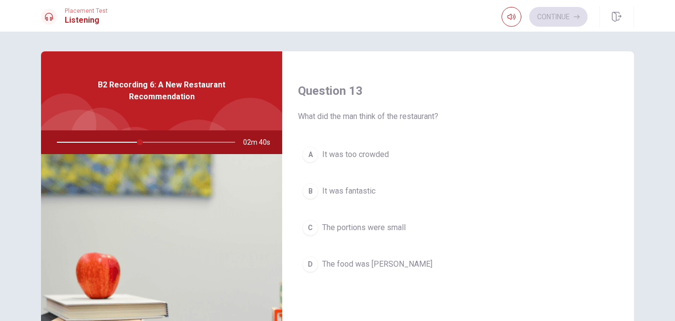
click at [307, 195] on div "B" at bounding box center [310, 191] width 16 height 16
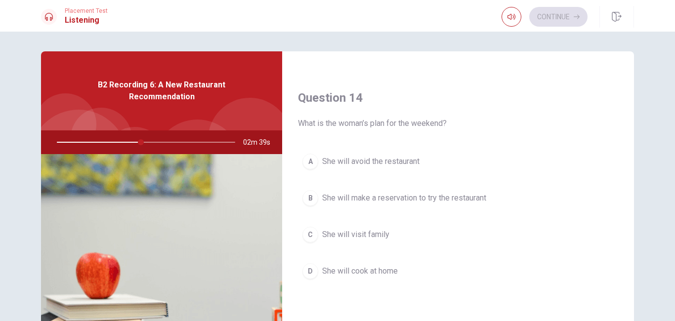
scroll to position [741, 0]
click at [313, 199] on div "B" at bounding box center [310, 197] width 16 height 16
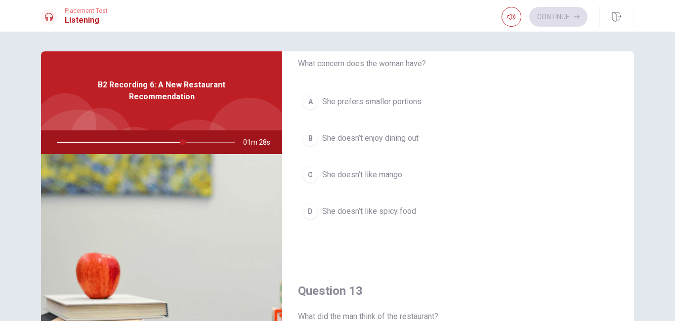
scroll to position [297, 0]
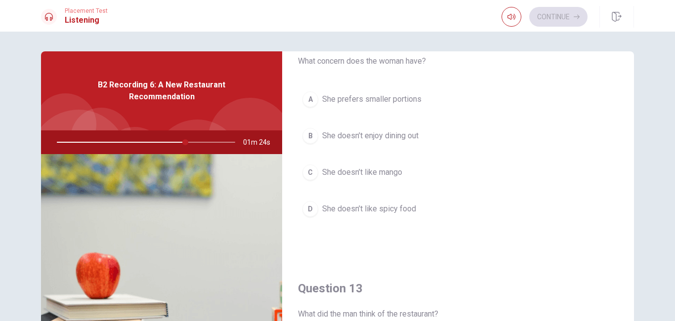
click at [307, 207] on div "D" at bounding box center [310, 209] width 16 height 16
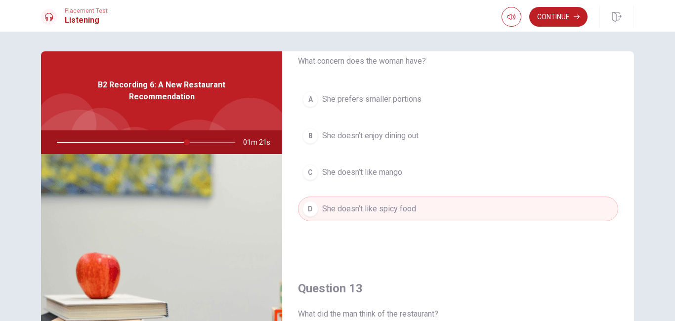
drag, startPoint x: 311, startPoint y: 100, endPoint x: 311, endPoint y: 112, distance: 11.9
click at [311, 106] on div "A" at bounding box center [310, 99] width 16 height 16
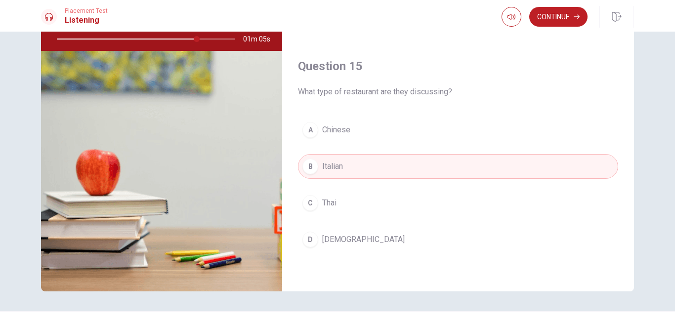
scroll to position [125, 0]
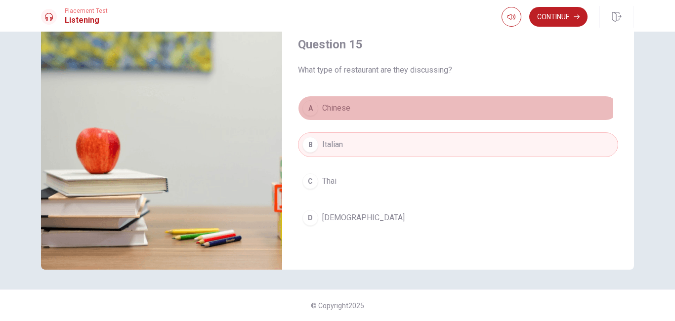
click at [335, 105] on span "Chinese" at bounding box center [336, 108] width 28 height 12
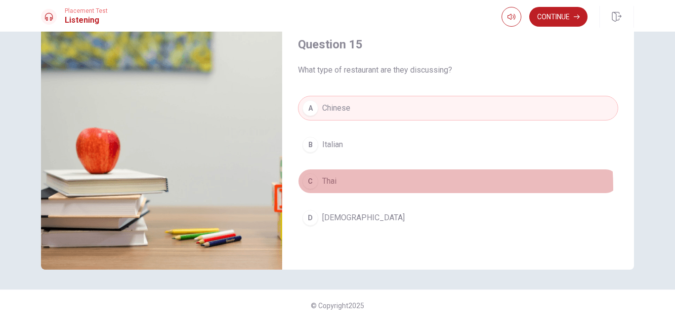
click at [337, 188] on button "C Thai" at bounding box center [458, 181] width 320 height 25
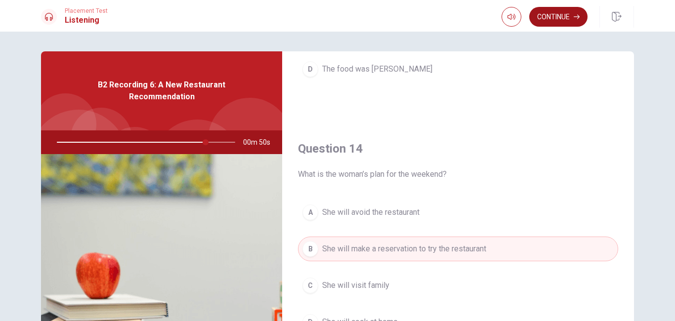
scroll to position [691, 0]
click at [558, 18] on button "Continue" at bounding box center [558, 17] width 58 height 20
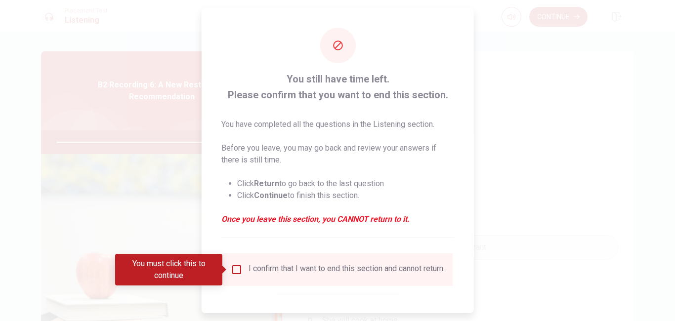
click at [235, 270] on input "You must click this to continue" at bounding box center [237, 270] width 12 height 12
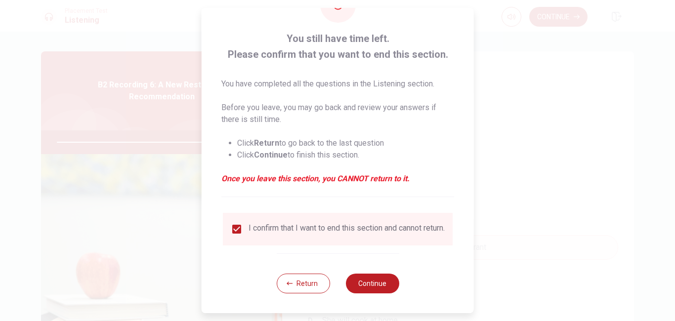
scroll to position [47, 0]
click at [364, 282] on button "Continue" at bounding box center [371, 284] width 53 height 20
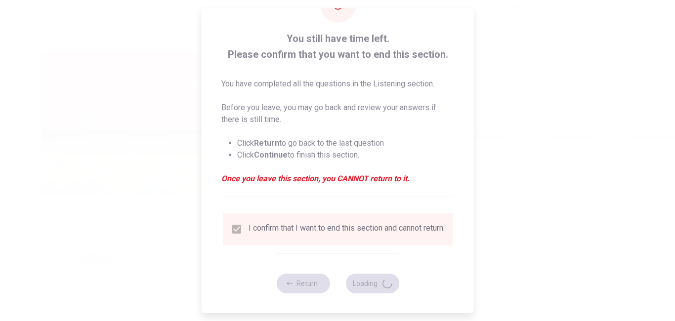
type input "85"
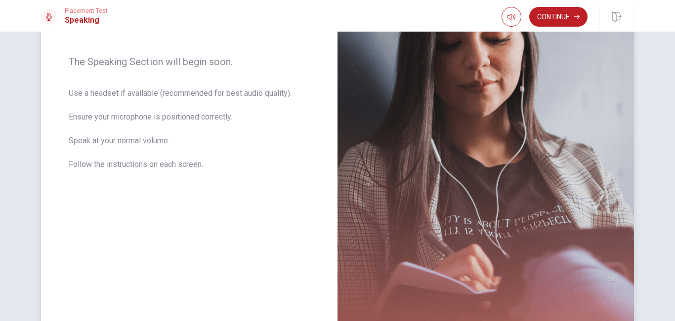
scroll to position [148, 0]
click at [558, 14] on button "Continue" at bounding box center [558, 17] width 58 height 20
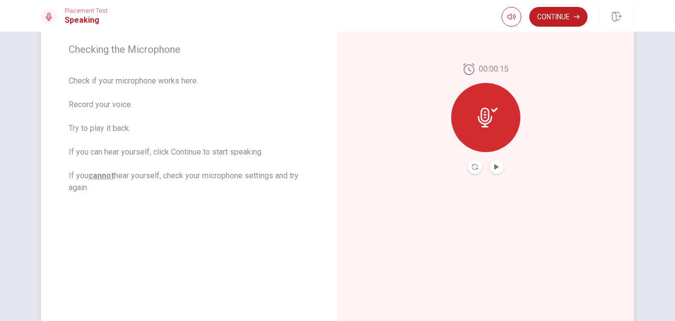
click at [493, 170] on button "Play Audio" at bounding box center [497, 167] width 14 height 14
click at [562, 15] on button "Continue" at bounding box center [558, 17] width 58 height 20
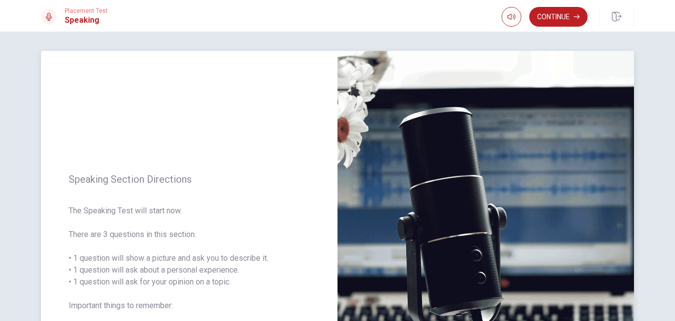
scroll to position [0, 0]
click at [549, 18] on button "Continue" at bounding box center [558, 17] width 58 height 20
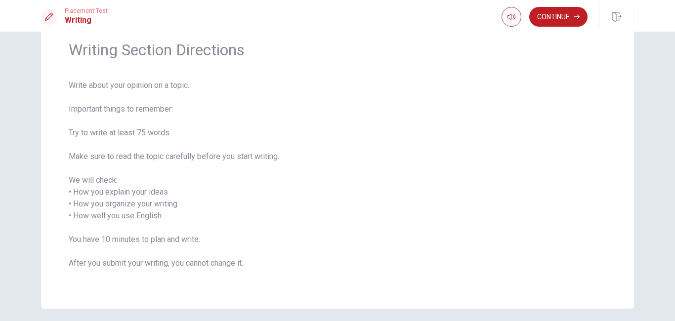
scroll to position [49, 0]
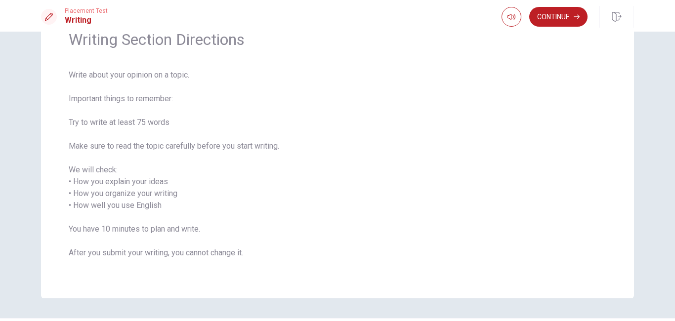
click at [362, 178] on span "Write about your opinion on a topic. Important things to remember: Try to write…" at bounding box center [338, 170] width 538 height 202
click at [554, 11] on button "Continue" at bounding box center [558, 17] width 58 height 20
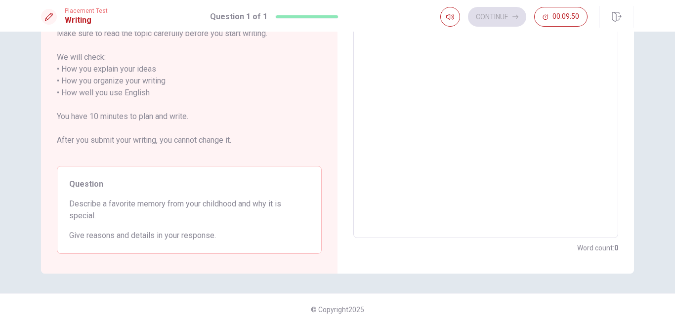
scroll to position [142, 0]
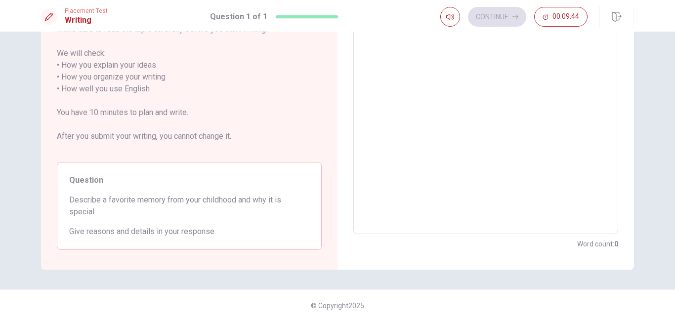
click at [418, 133] on textarea at bounding box center [485, 89] width 251 height 274
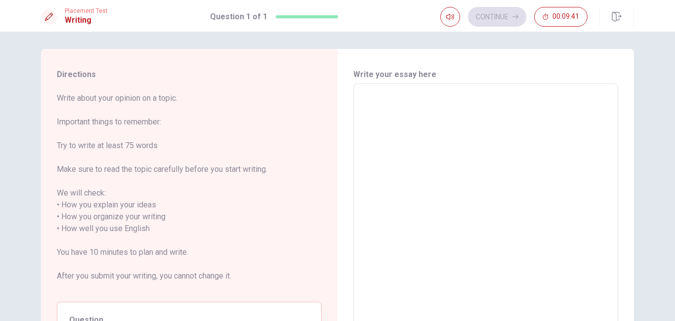
scroll to position [0, 0]
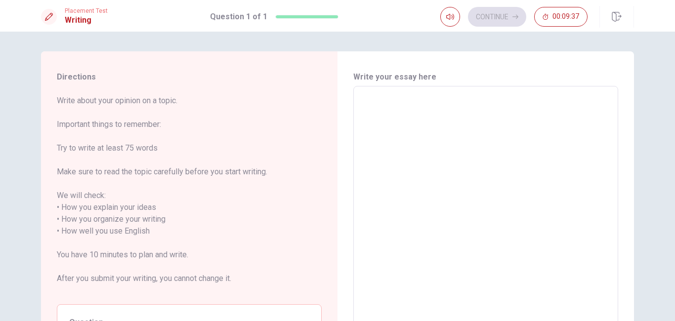
type textarea "M"
type textarea "x"
type textarea "My"
type textarea "x"
type textarea "My"
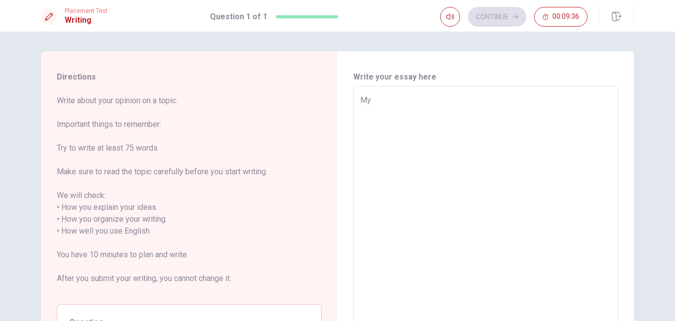
type textarea "x"
type textarea "My f"
type textarea "x"
type textarea "My fa"
type textarea "x"
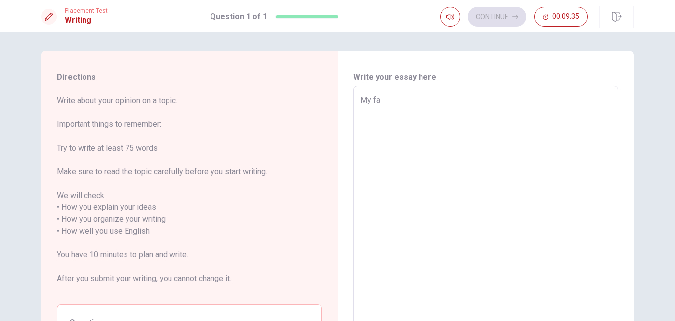
type textarea "My fav"
type textarea "x"
type textarea "My favo"
type textarea "x"
type textarea "My favou"
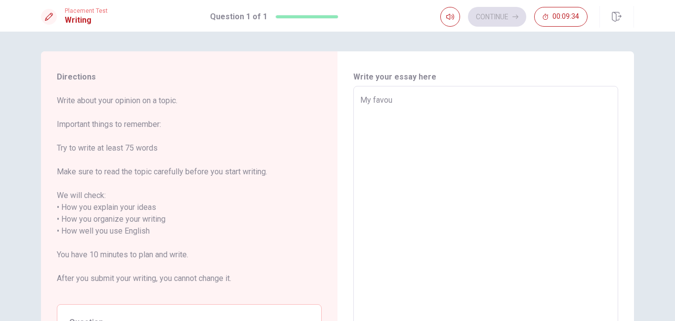
type textarea "x"
type textarea "My favour"
type textarea "x"
type textarea "My favouri"
type textarea "x"
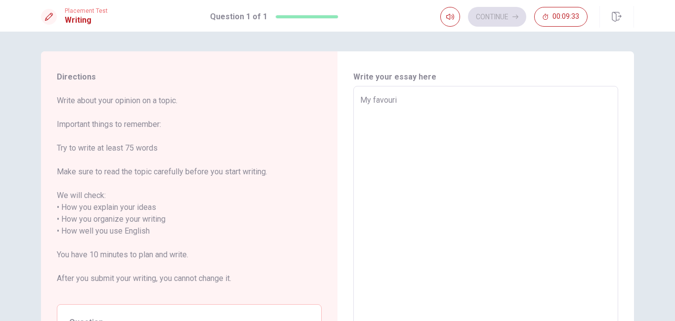
type textarea "My favourit"
type textarea "x"
type textarea "My favourite"
type textarea "x"
type textarea "My favourite"
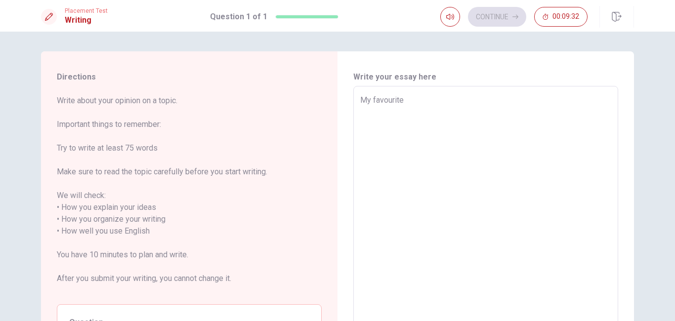
type textarea "x"
type textarea "My favourite m"
type textarea "x"
type textarea "My favourite me"
type textarea "x"
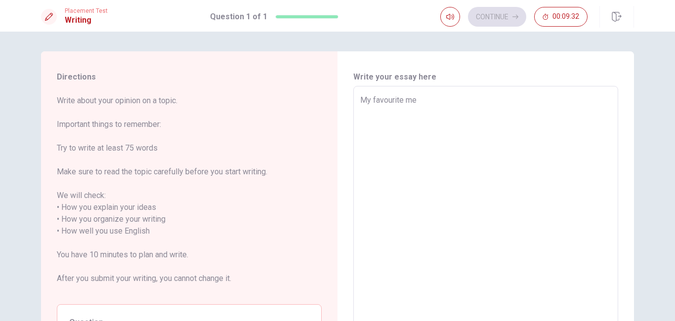
type textarea "My favourite mem"
type textarea "x"
type textarea "My favourite memo"
type textarea "x"
type textarea "My favourite memor"
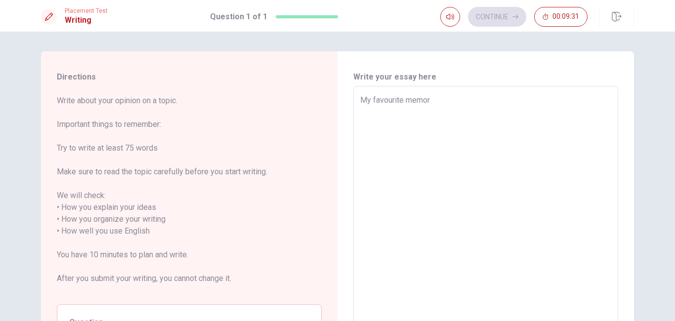
type textarea "x"
type textarea "My favourite memory"
type textarea "x"
type textarea "My favourite memory"
type textarea "x"
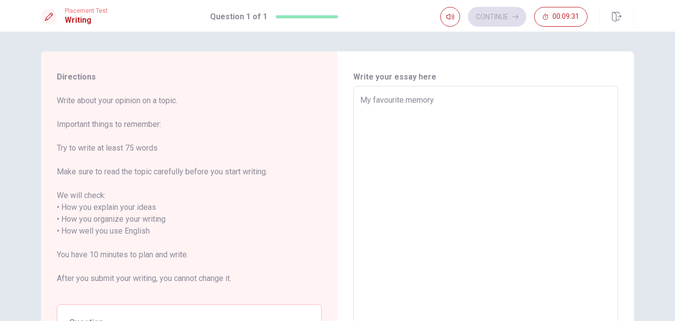
type textarea "My favourite memory w"
type textarea "x"
type textarea "My favourite memory wh"
type textarea "x"
type textarea "My favourite memory whe"
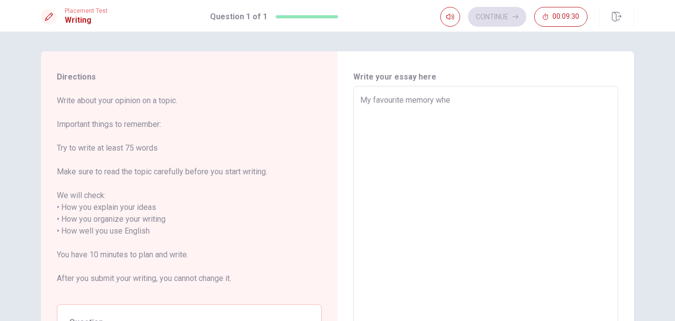
type textarea "x"
type textarea "My favourite memory when"
type textarea "x"
type textarea "My favourite memory when"
type textarea "x"
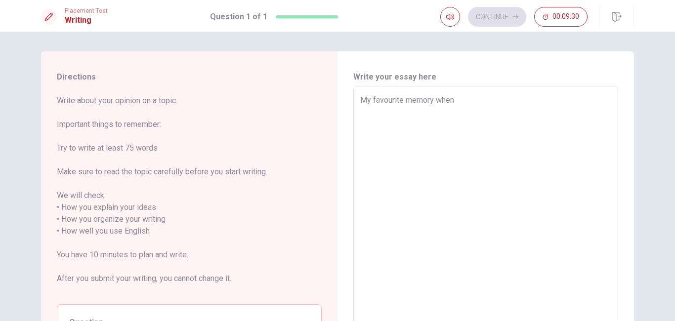
type textarea "My favourite memory when i"
type textarea "x"
type textarea "My favourite memory when i"
type textarea "x"
type textarea "My favourite memory when i w"
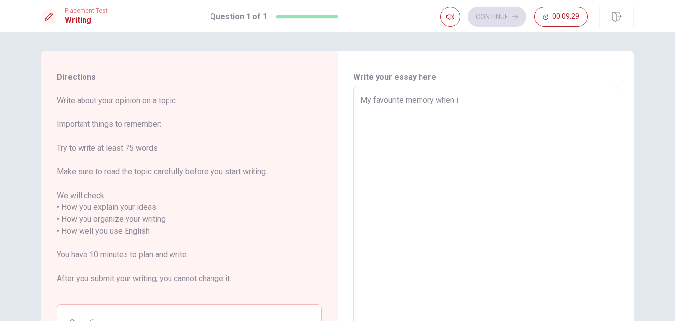
type textarea "x"
type textarea "My favourite memory when i wa"
type textarea "x"
type textarea "My favourite memory when i was"
type textarea "x"
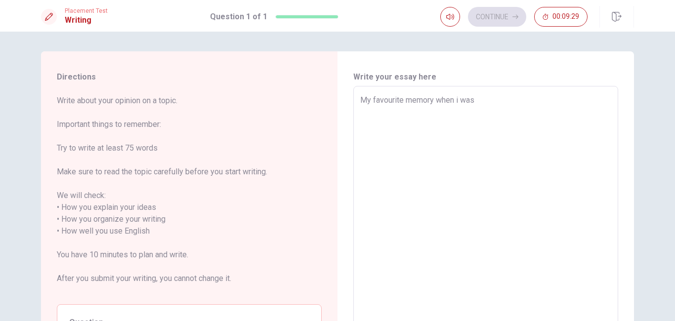
type textarea "My favourite memory when i was"
type textarea "x"
type textarea "My favourite memory when i was c"
type textarea "x"
type textarea "My favourite memory when i was ch"
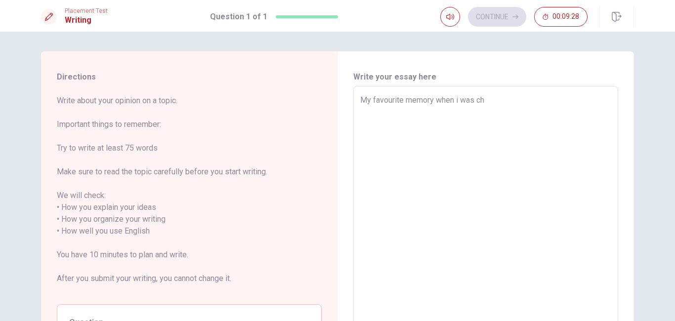
type textarea "x"
type textarea "My favourite memory when i was chi"
type textarea "x"
type textarea "My favourite memory when i was chil"
type textarea "x"
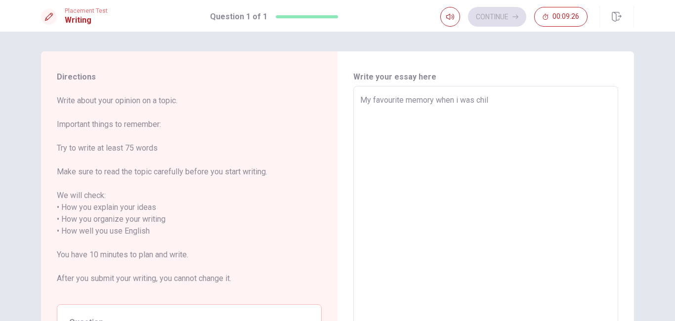
type textarea "My favourite memory when i was chi"
type textarea "x"
type textarea "My favourite memory when i was chil"
type textarea "x"
type textarea "My favourite memory when i was child"
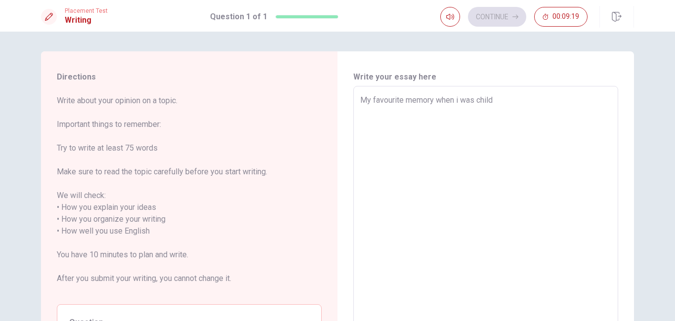
type textarea "x"
type textarea "My favourite memory when was child"
type textarea "x"
type textarea "My favourite memory when I was child"
click at [497, 100] on textarea "My favourite memory when I was child" at bounding box center [485, 231] width 251 height 274
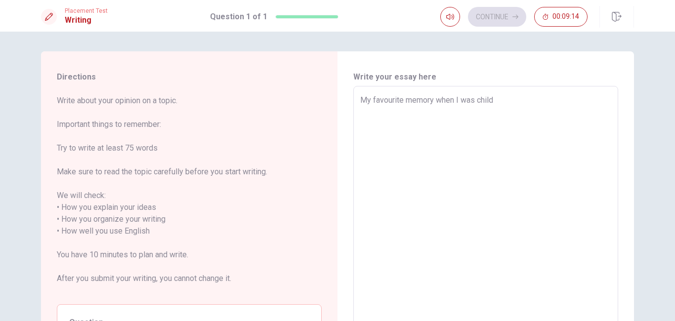
type textarea "x"
type textarea "My favourite memory when I was child"
type textarea "x"
type textarea "My favourite memory when I was child i"
type textarea "x"
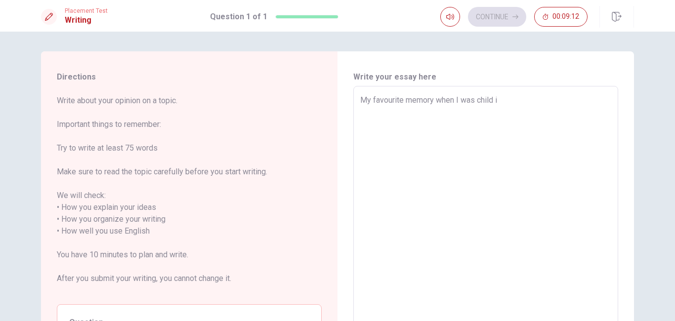
type textarea "My favourite memory when I was child is"
type textarea "x"
type textarea "My favourite memory when I was child is"
type textarea "x"
type textarea "My favourite memory when I was child is w"
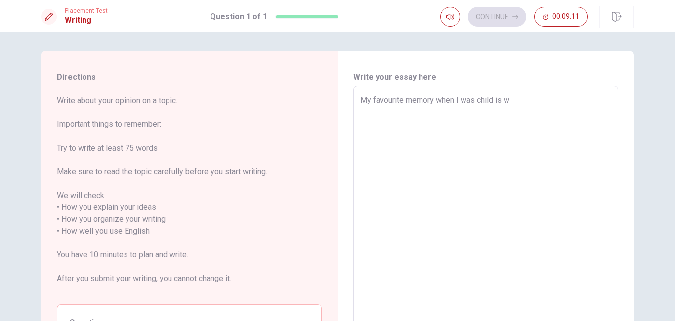
type textarea "x"
type textarea "My favourite memory when I was child is wh"
type textarea "x"
type textarea "My favourite memory when I was child is whe"
type textarea "x"
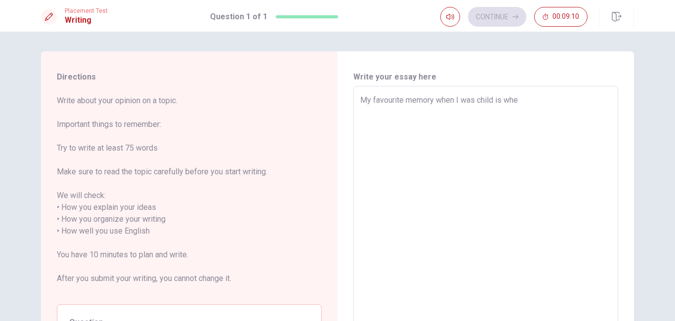
type textarea "My favourite memory when I was child is when"
type textarea "x"
type textarea "My favourite memory when I was child is when"
type textarea "x"
type textarea "My favourite memory when I was child is when I"
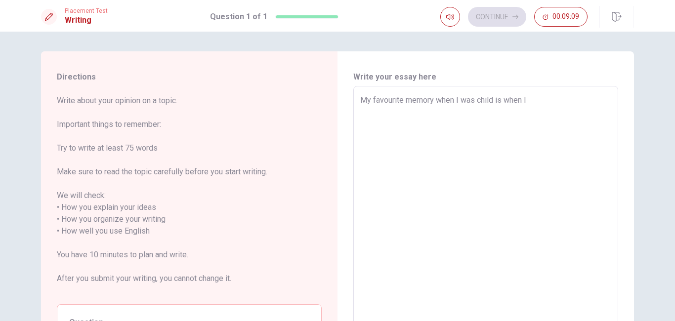
type textarea "x"
type textarea "My favourite memory when I was child is when I"
type textarea "x"
type textarea "My favourite memory when I was child is when I w"
type textarea "x"
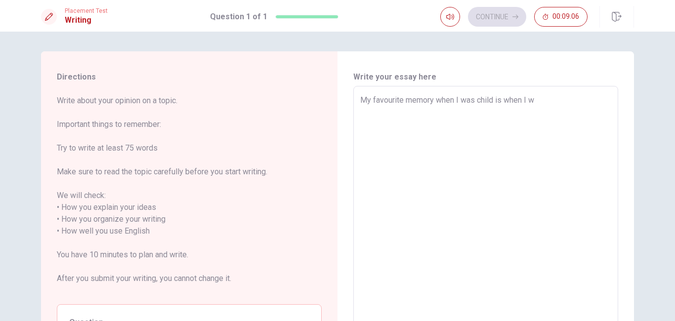
type textarea "My favourite memory when I was child is when I we"
type textarea "x"
type textarea "My favourite memory when I was child is when I wen"
type textarea "x"
type textarea "My favourite memory when I was child is when I went"
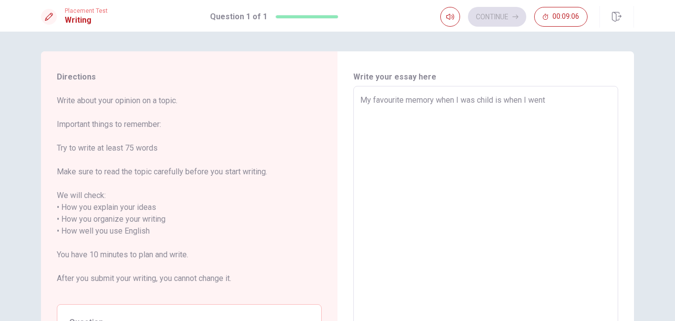
type textarea "x"
type textarea "My favourite memory when I was child is when I went"
type textarea "x"
type textarea "My favourite memory when I was child is when I went t"
type textarea "x"
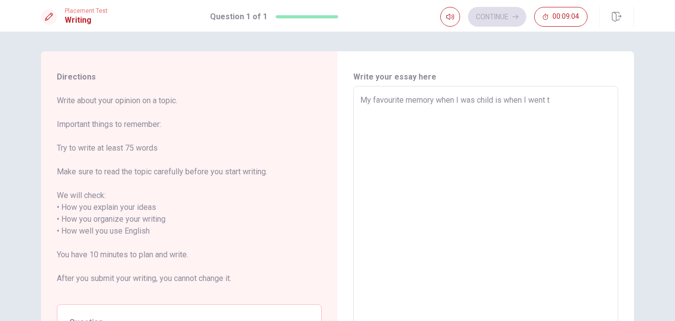
type textarea "My favourite memory when I was child is when I went to"
type textarea "x"
type textarea "My favourite memory when I was child is when I went to"
type textarea "x"
type textarea "My favourite memory when I was child is when I went to s"
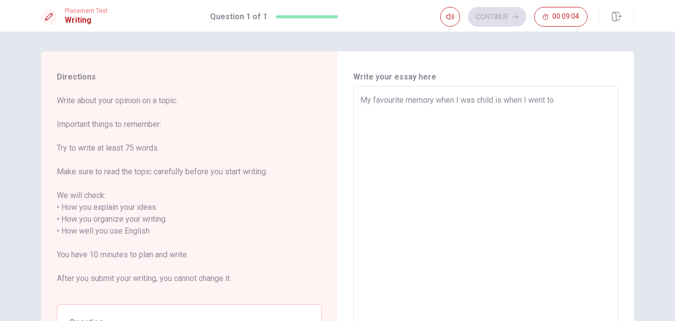
type textarea "x"
type textarea "My favourite memory when I was child is when I went to sa"
type textarea "x"
type textarea "My favourite memory when I was child is when I went to san"
type textarea "x"
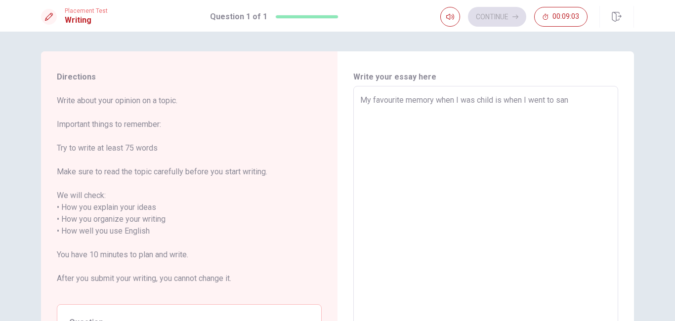
type textarea "My favourite memory when I was child is when I went to san"
type textarea "x"
type textarea "My favourite memory when I was child is when I went to [GEOGRAPHIC_DATA]"
type textarea "x"
type textarea "My favourite memory when I was child is when I went to [GEOGRAPHIC_DATA]"
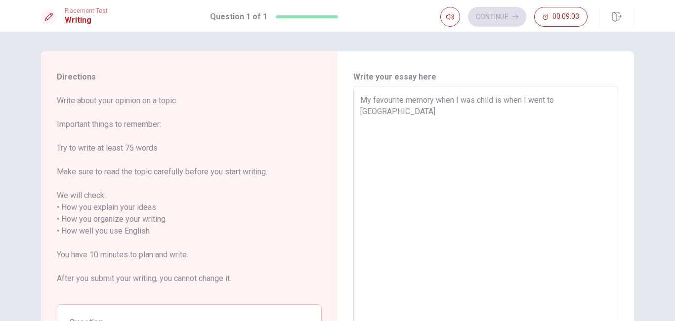
type textarea "x"
type textarea "My favourite memory when I was child is when I went to san and"
type textarea "x"
type textarea "My favourite memory when I was child is when I went to san andr"
type textarea "x"
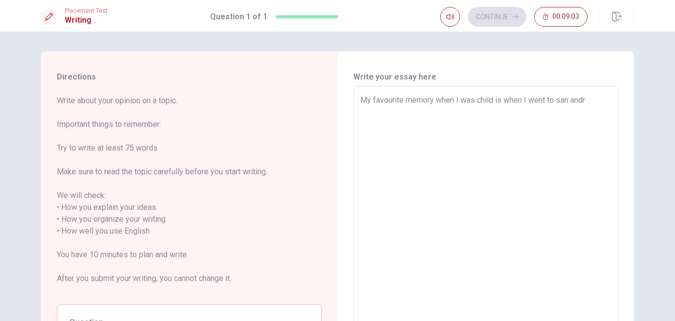
type textarea "My favourite memory when I was child is when I went to san andre"
type textarea "x"
type textarea "My favourite memory when I was child is when I went to [GEOGRAPHIC_DATA][PERSON…"
type textarea "x"
type textarea "My favourite memory when I was child is when I went to [GEOGRAPHIC_DATA][PERSON…"
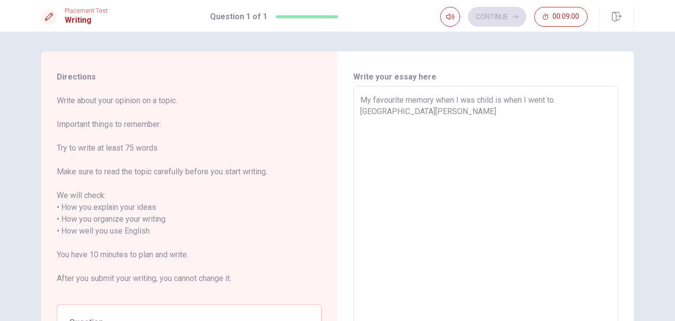
type textarea "x"
type textarea "My favourite memory when I was child is when I went to an [PERSON_NAME]"
type textarea "x"
type textarea "My favourite memory when I was child is when I went to [GEOGRAPHIC_DATA][PERSON…"
type textarea "x"
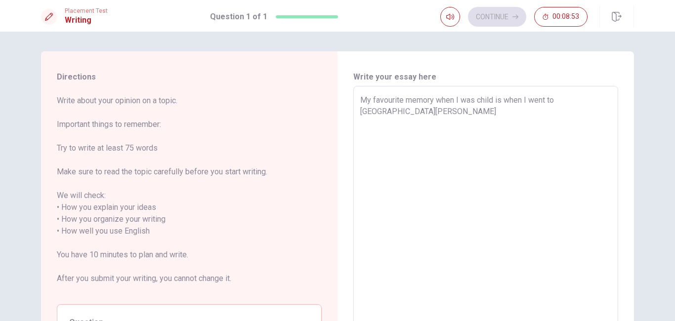
type textarea "My favourite memory when I was child is when I went to San ndres"
type textarea "x"
type textarea "My favourite memory when I was child is when I went to [GEOGRAPHIC_DATA][PERSON…"
type textarea "x"
type textarea "My favourite memory when I was child is when I went to [GEOGRAPHIC_DATA][PERSON…"
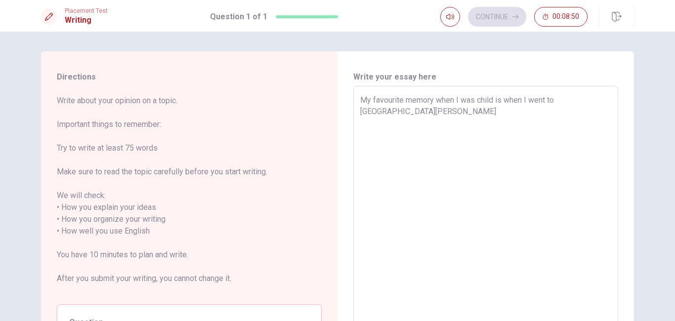
type textarea "x"
type textarea "My favourite memory when I was child is when I went to [GEOGRAPHIC_DATA][PERSON…"
type textarea "x"
type textarea "My favourite memory when I was child is when I went to [GEOGRAPHIC_DATA][PERSON…"
type textarea "x"
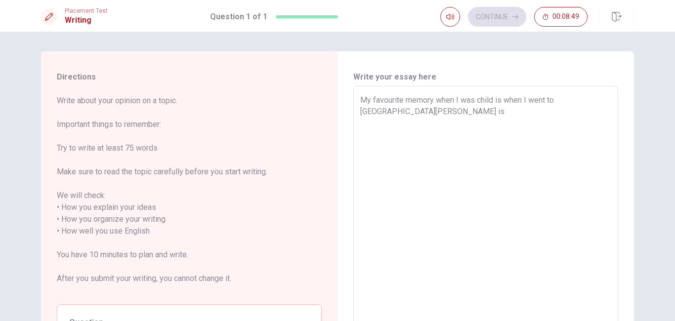
type textarea "My favourite memory when I was child is when I went to [GEOGRAPHIC_DATA][PERSON…"
type textarea "x"
type textarea "My favourite memory when I was child is when I went to [GEOGRAPHIC_DATA][PERSON…"
type textarea "x"
type textarea "My favourite memory when I was child is when I went to [GEOGRAPHIC_DATA][PERSON…"
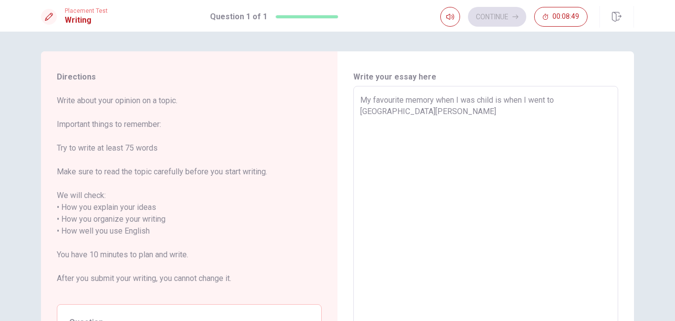
type textarea "x"
type textarea "My favourite memory when I was child is when I went to [GEOGRAPHIC_DATA][PERSON…"
type textarea "x"
type textarea "My favourite memory when I was child is when I went to [GEOGRAPHIC_DATA][PERSON…"
type textarea "x"
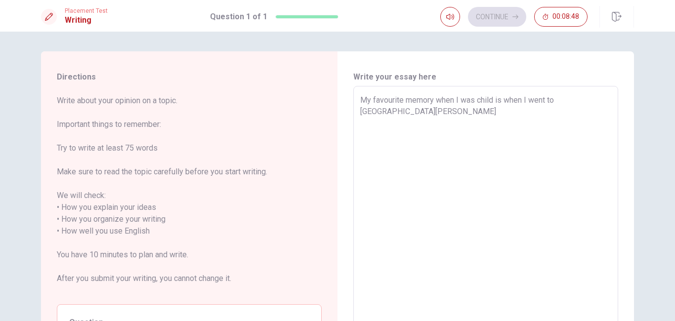
type textarea "My favourite memory when I was child is when I went to [GEOGRAPHIC_DATA][PERSON…"
type textarea "x"
type textarea "My favourite memory when I was child is when I went to [GEOGRAPHIC_DATA][PERSON…"
type textarea "x"
type textarea "My favourite memory when I was child is when I went to [GEOGRAPHIC_DATA][PERSON…"
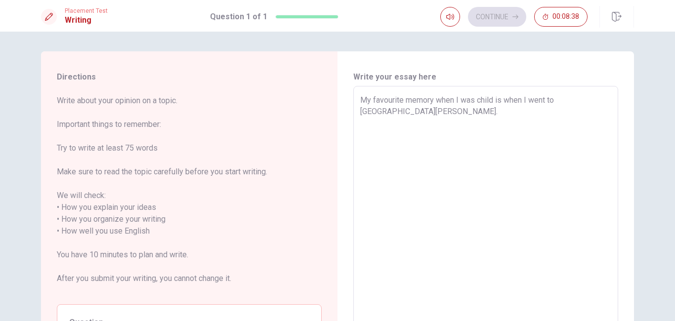
type textarea "x"
type textarea "My favourite memory when I was child is when I went to [GEOGRAPHIC_DATA][PERSON…"
type textarea "x"
type textarea "My favourite memory when I was child is when I went to [GEOGRAPHIC_DATA][PERSON…"
type textarea "x"
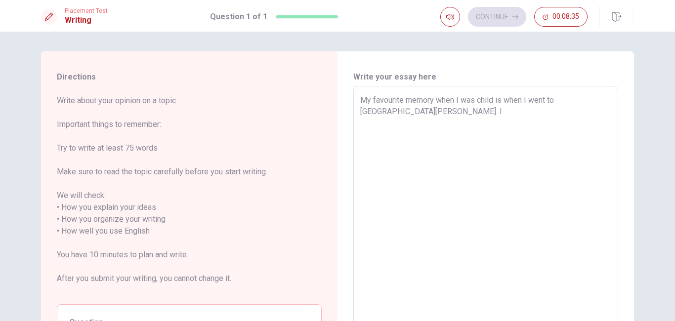
type textarea "My favourite memory when I was child is when I went to [GEOGRAPHIC_DATA][PERSON…"
type textarea "x"
type textarea "My favourite memory when I was child is when I went to [GEOGRAPHIC_DATA][PERSON…"
type textarea "x"
type textarea "My favourite memory when I was child is when I went to [GEOGRAPHIC_DATA][PERSON…"
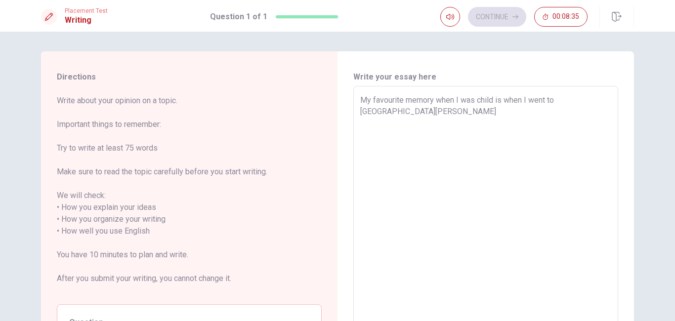
type textarea "x"
type textarea "My favourite memory when I was child is when I went to [GEOGRAPHIC_DATA][PERSON…"
type textarea "x"
type textarea "My favourite memory when I was child is when I went to [GEOGRAPHIC_DATA][PERSON…"
type textarea "x"
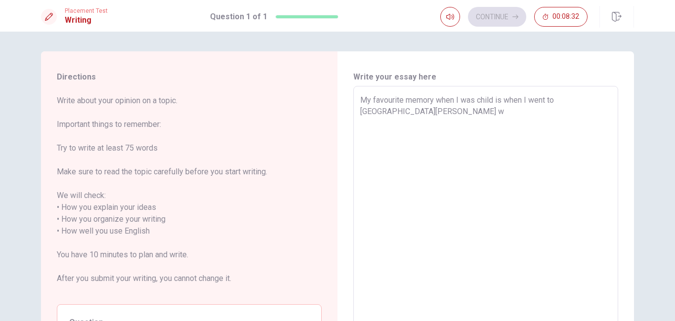
type textarea "My favourite memory when I was child is when I went to [GEOGRAPHIC_DATA][PERSON…"
type textarea "x"
type textarea "My favourite memory when I was child is when I went to [GEOGRAPHIC_DATA][PERSON…"
type textarea "x"
type textarea "My favourite memory when I was child is when I went to [GEOGRAPHIC_DATA][PERSON…"
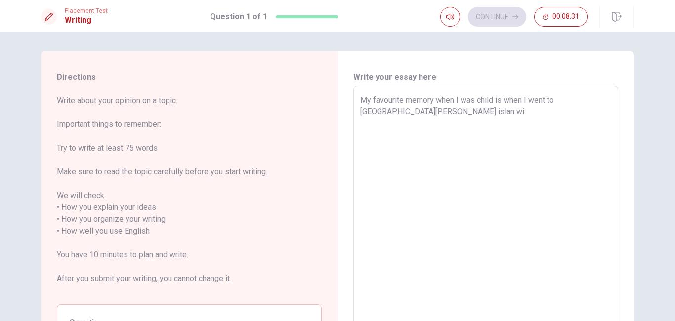
type textarea "x"
type textarea "My favourite memory when I was child is when I went to [GEOGRAPHIC_DATA][PERSON…"
type textarea "x"
type textarea "My favourite memory when I was child is when I went to [GEOGRAPHIC_DATA][PERSON…"
type textarea "x"
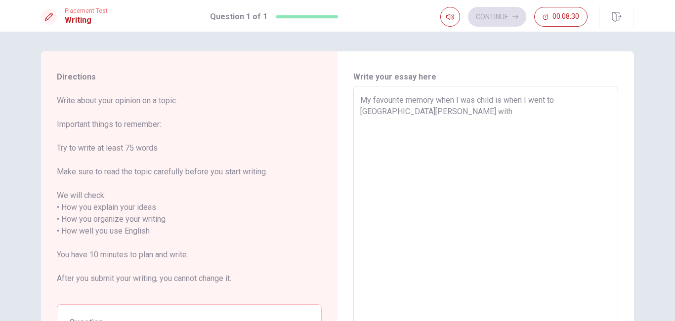
type textarea "My favourite memory when I was child is when I went to [GEOGRAPHIC_DATA][PERSON…"
type textarea "x"
type textarea "My favourite memory when I was child is when I went to [GEOGRAPHIC_DATA][PERSON…"
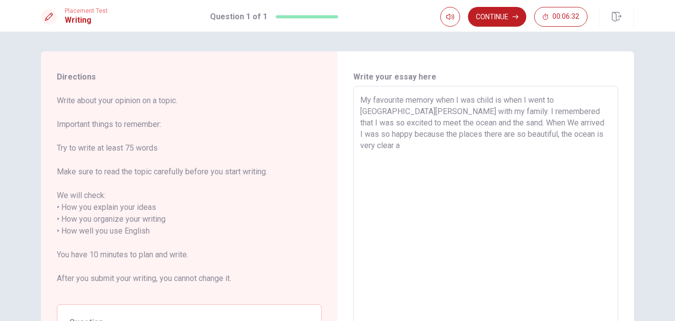
click at [496, 136] on textarea "My favourite memory when I was child is when I went to [GEOGRAPHIC_DATA][PERSON…" at bounding box center [485, 231] width 251 height 274
click at [551, 135] on textarea "My favourite memory when I was child is when I went to [GEOGRAPHIC_DATA][PERSON…" at bounding box center [485, 231] width 251 height 274
click at [600, 138] on textarea "My favourite memory when I was child is when I went to [GEOGRAPHIC_DATA][PERSON…" at bounding box center [485, 231] width 251 height 274
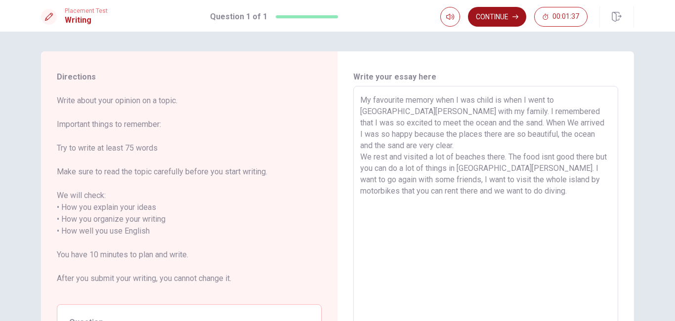
click at [489, 17] on button "Continue" at bounding box center [497, 17] width 58 height 20
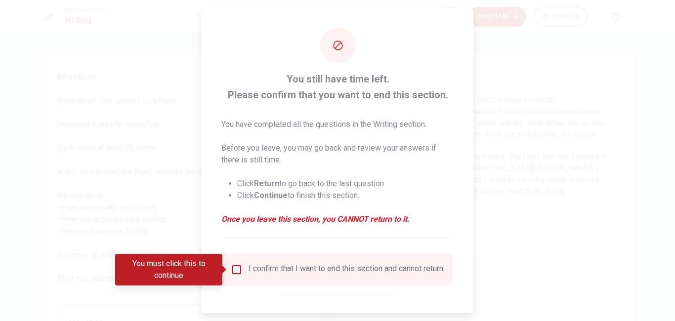
click at [237, 268] on input "You must click this to continue" at bounding box center [237, 270] width 12 height 12
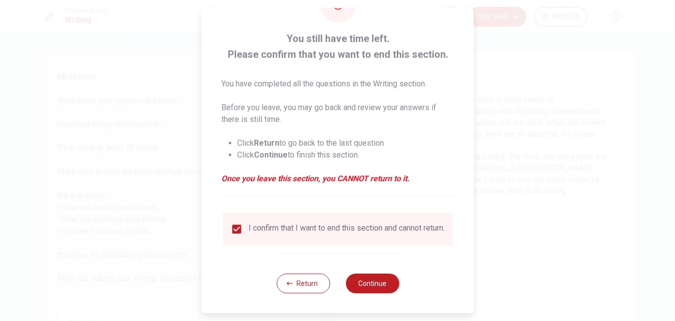
scroll to position [47, 0]
click at [370, 282] on button "Continue" at bounding box center [371, 284] width 53 height 20
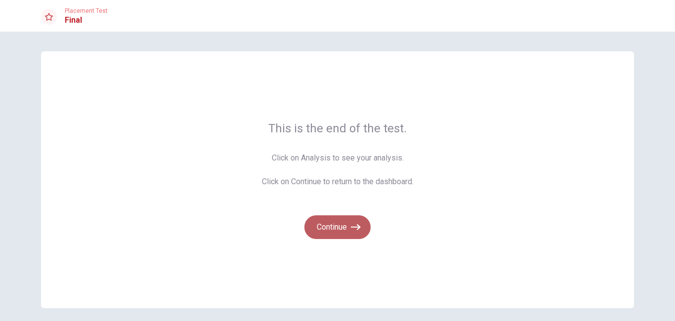
click at [341, 227] on button "Continue" at bounding box center [337, 227] width 66 height 24
